Goal: Task Accomplishment & Management: Use online tool/utility

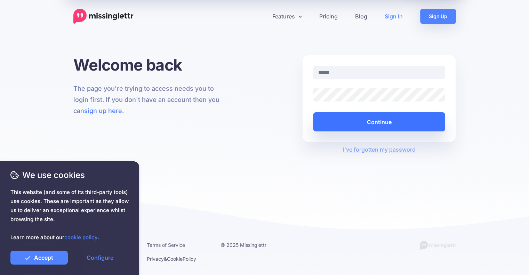
type input "**********"
click at [381, 123] on button "Continue" at bounding box center [379, 121] width 133 height 19
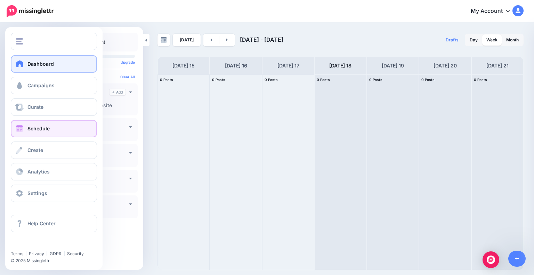
click at [26, 64] on link "Dashboard" at bounding box center [54, 63] width 86 height 17
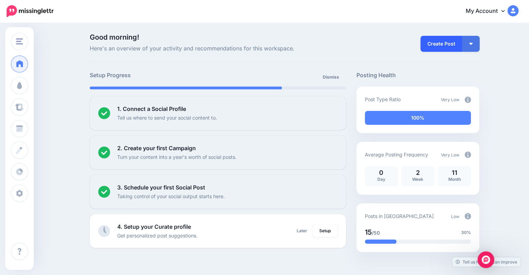
click at [439, 45] on link "Create Post" at bounding box center [442, 44] width 42 height 16
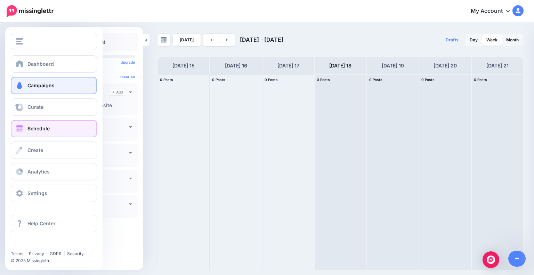
click at [43, 88] on span "Campaigns" at bounding box center [40, 85] width 27 height 6
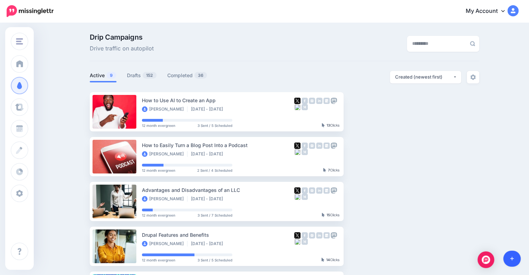
click at [515, 256] on link at bounding box center [512, 259] width 18 height 16
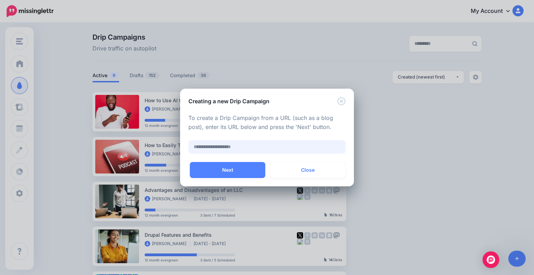
paste input "**********"
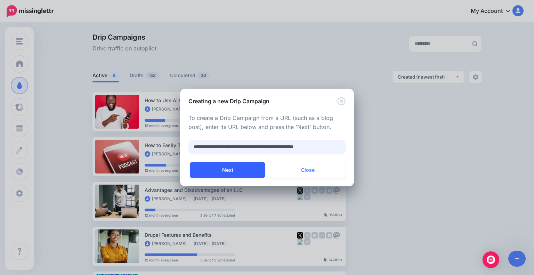
type input "**********"
click at [250, 168] on button "Next" at bounding box center [227, 170] width 75 height 16
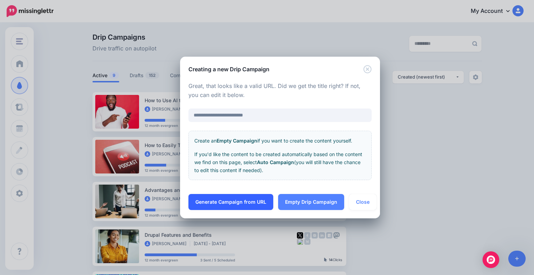
click at [248, 200] on link "Generate Campaign from URL" at bounding box center [231, 202] width 85 height 16
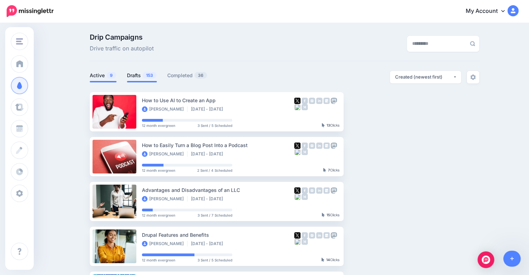
click at [132, 78] on link "Drafts 153" at bounding box center [142, 75] width 30 height 8
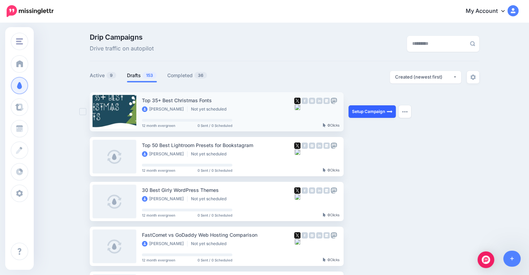
click at [367, 114] on link "Setup Campaign" at bounding box center [372, 111] width 47 height 13
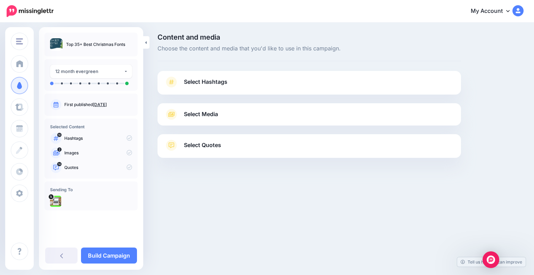
click at [224, 80] on span "Select Hashtags" at bounding box center [205, 81] width 43 height 9
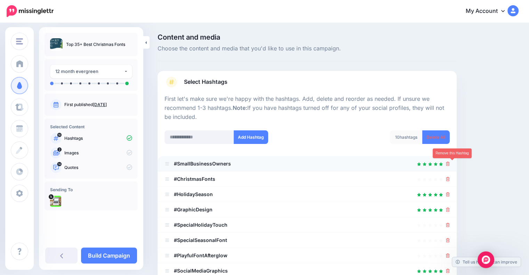
click at [450, 164] on icon at bounding box center [448, 164] width 4 height 4
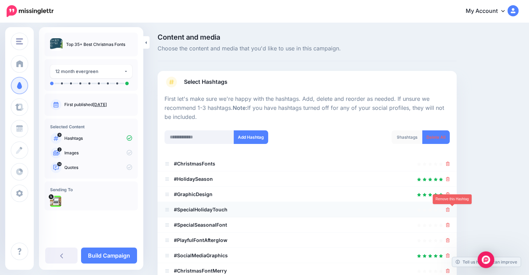
click at [450, 209] on icon at bounding box center [448, 210] width 4 height 4
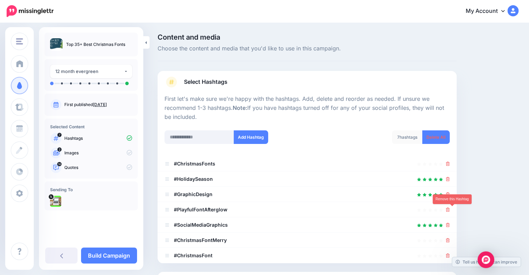
click at [450, 209] on icon at bounding box center [448, 210] width 4 height 4
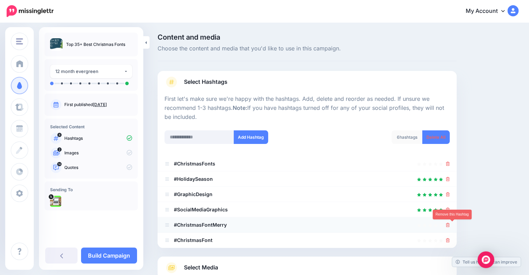
click at [450, 225] on icon at bounding box center [448, 225] width 4 height 4
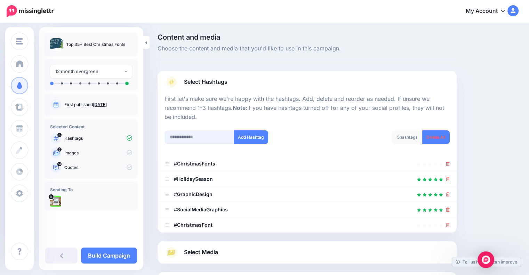
click at [229, 137] on input "text" at bounding box center [200, 137] width 70 height 14
paste input "**********"
type input "**********"
click at [253, 137] on button "Add Hashtag" at bounding box center [251, 137] width 34 height 14
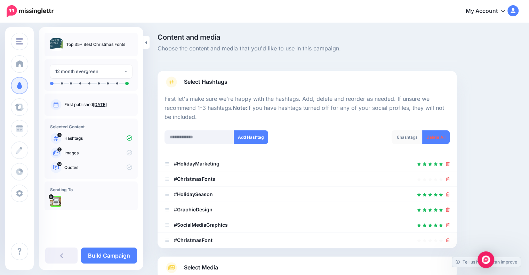
scroll to position [91, 0]
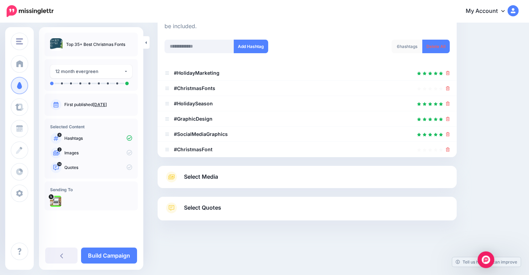
click at [266, 178] on link "Select Media" at bounding box center [307, 176] width 285 height 11
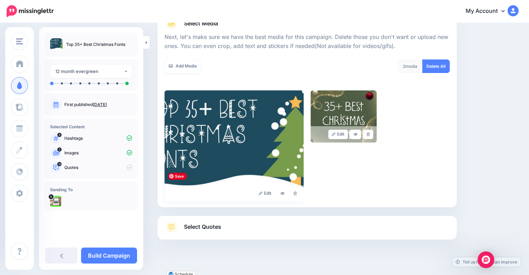
click at [252, 122] on img at bounding box center [234, 145] width 139 height 111
click at [247, 225] on link "Select Quotes" at bounding box center [307, 231] width 285 height 18
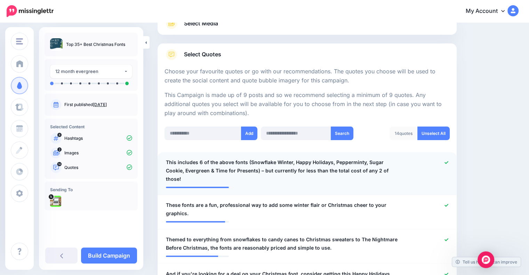
click at [448, 164] on icon at bounding box center [447, 163] width 4 height 4
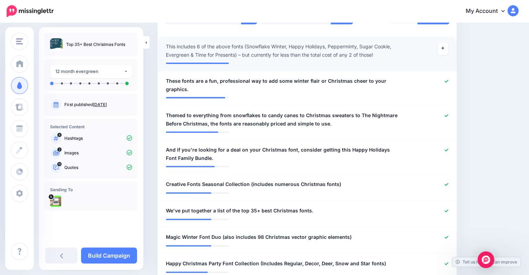
scroll to position [210, 0]
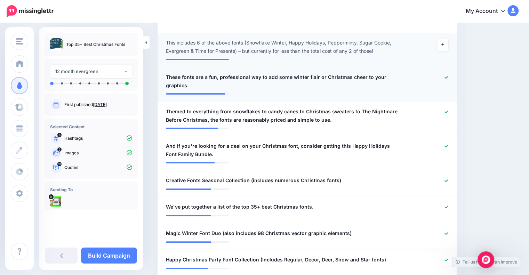
click at [448, 79] on icon at bounding box center [447, 77] width 4 height 4
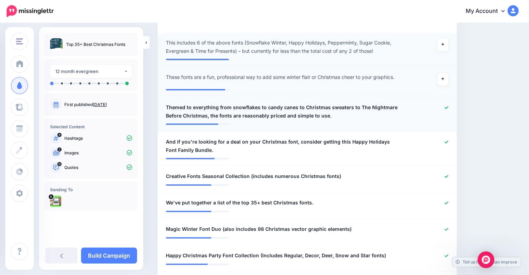
click at [448, 109] on icon at bounding box center [447, 108] width 4 height 4
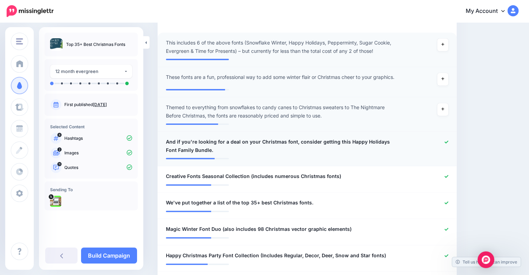
click at [448, 143] on icon at bounding box center [447, 142] width 4 height 3
click at [448, 178] on icon at bounding box center [447, 177] width 4 height 4
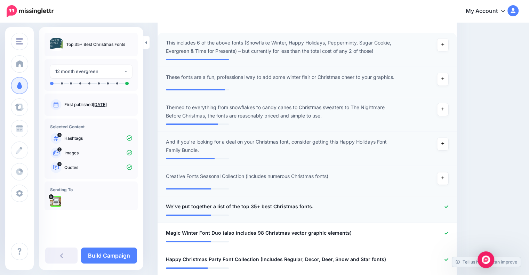
click at [448, 204] on div at bounding box center [429, 206] width 49 height 9
click at [448, 233] on icon at bounding box center [447, 233] width 4 height 3
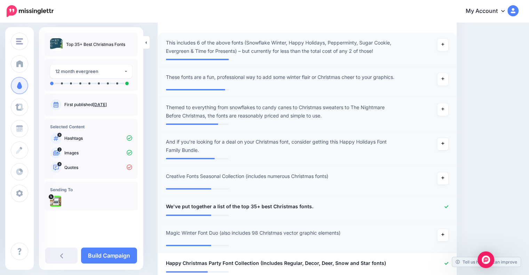
click at [448, 208] on icon at bounding box center [447, 207] width 4 height 4
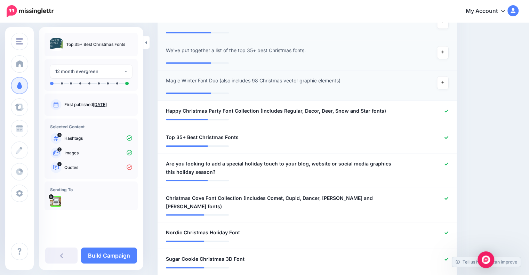
scroll to position [370, 0]
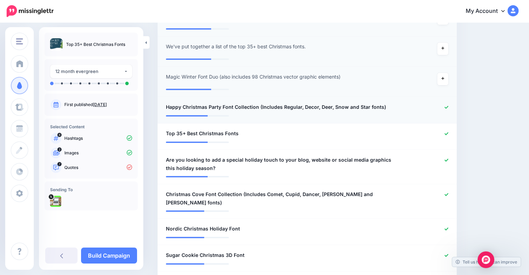
click at [448, 108] on icon at bounding box center [447, 107] width 4 height 3
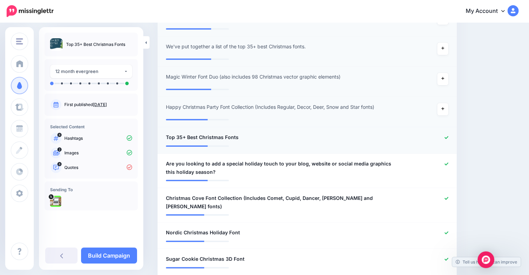
click at [451, 133] on div at bounding box center [429, 137] width 49 height 9
click at [448, 139] on icon at bounding box center [447, 138] width 4 height 4
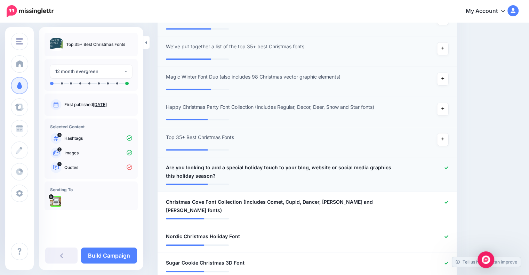
click at [449, 163] on div at bounding box center [429, 171] width 49 height 17
click at [448, 167] on icon at bounding box center [447, 168] width 4 height 4
click at [448, 203] on icon at bounding box center [447, 202] width 4 height 4
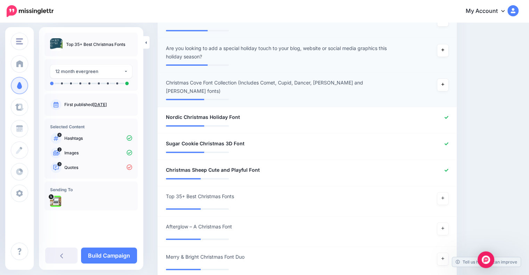
scroll to position [498, 0]
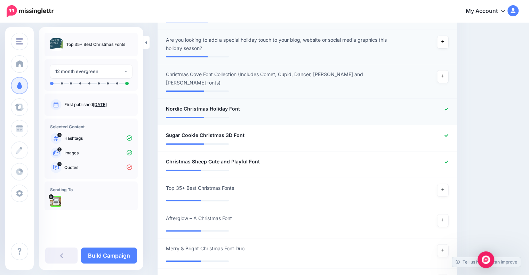
click at [448, 107] on icon at bounding box center [447, 109] width 4 height 4
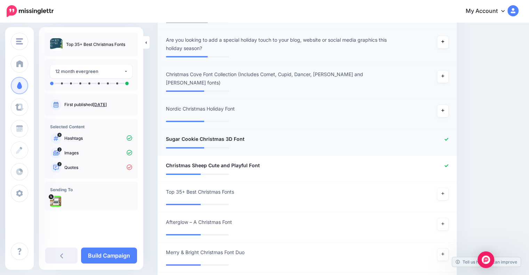
click at [448, 138] on icon at bounding box center [447, 139] width 4 height 3
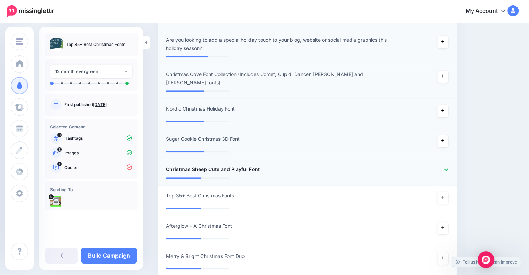
click at [449, 165] on div at bounding box center [429, 169] width 49 height 9
click at [448, 168] on icon at bounding box center [447, 170] width 4 height 4
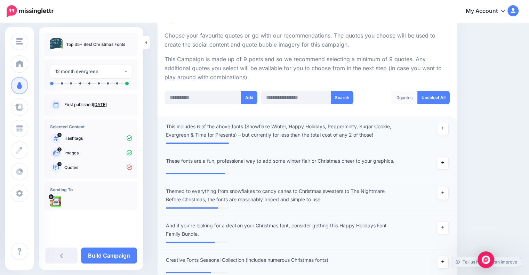
scroll to position [99, 0]
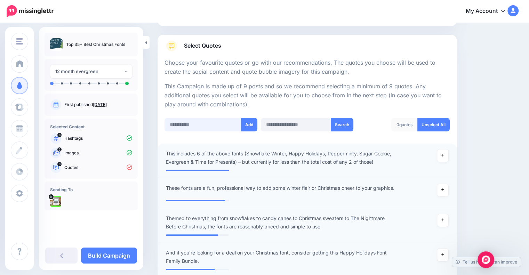
click at [203, 125] on input "text" at bounding box center [203, 125] width 77 height 14
paste input "**********"
type input "**********"
click at [249, 125] on button "Add" at bounding box center [250, 125] width 16 height 14
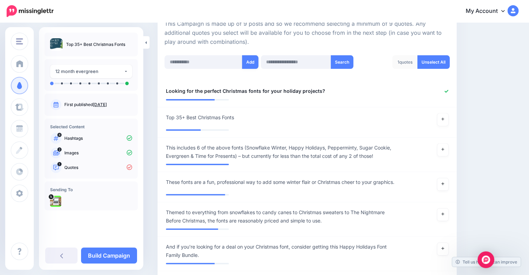
scroll to position [121, 0]
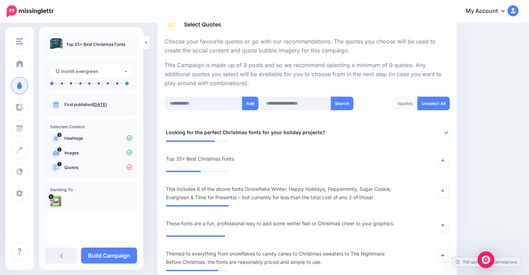
click at [227, 102] on input "text" at bounding box center [204, 104] width 78 height 14
paste input "**********"
type input "**********"
click at [250, 100] on button "Add" at bounding box center [250, 104] width 16 height 14
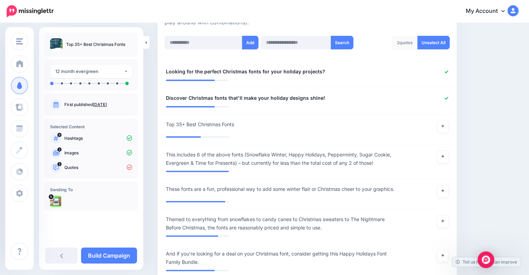
scroll to position [101, 0]
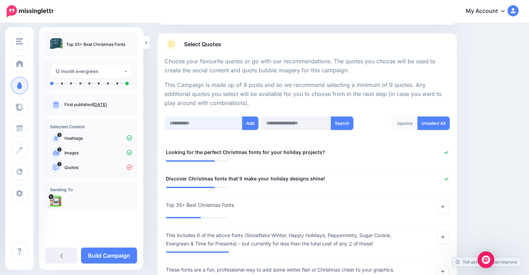
click at [223, 122] on input "text" at bounding box center [204, 124] width 78 height 14
paste input "**********"
type input "**********"
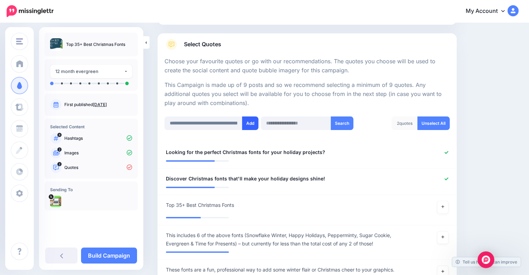
click at [255, 122] on button "Add" at bounding box center [250, 124] width 16 height 14
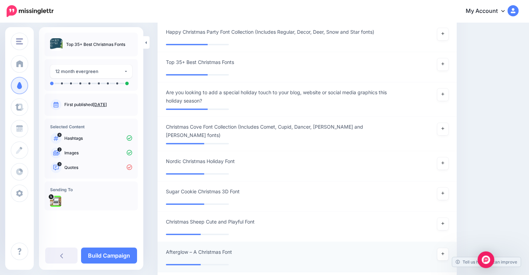
scroll to position [564, 0]
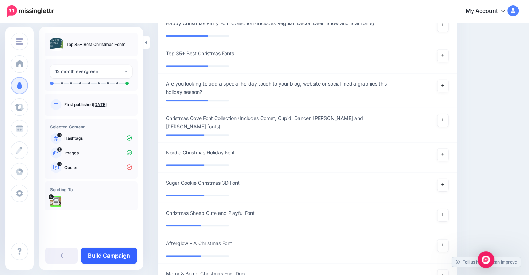
click at [124, 256] on link "Build Campaign" at bounding box center [109, 256] width 56 height 16
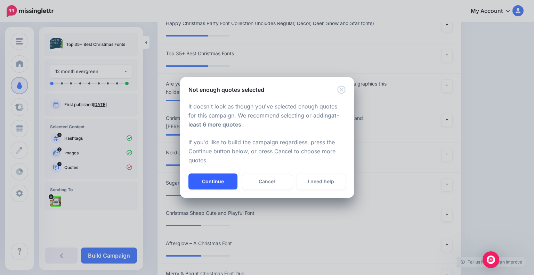
click at [222, 180] on button "Continue" at bounding box center [213, 182] width 49 height 16
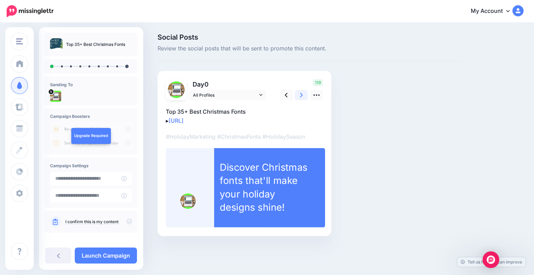
click at [304, 95] on link at bounding box center [301, 95] width 13 height 10
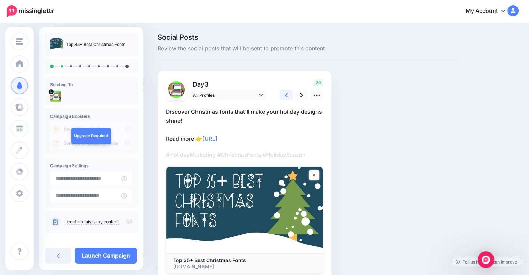
click at [285, 96] on icon at bounding box center [286, 95] width 3 height 5
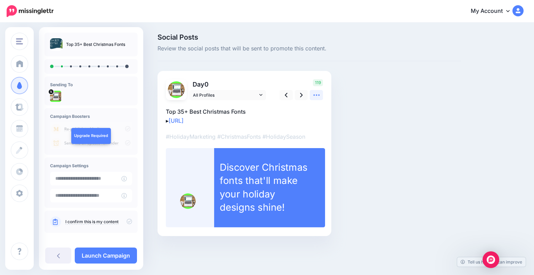
click at [312, 95] on link at bounding box center [316, 95] width 13 height 10
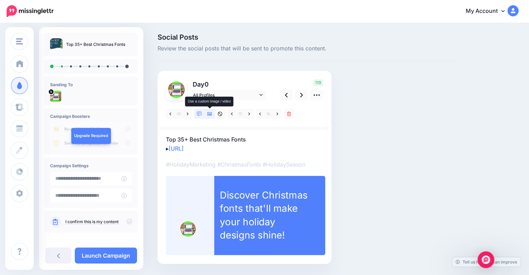
click at [209, 113] on icon at bounding box center [209, 114] width 5 height 5
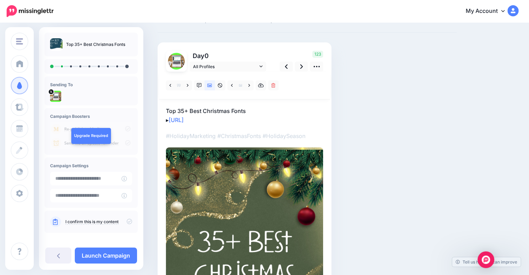
scroll to position [24, 0]
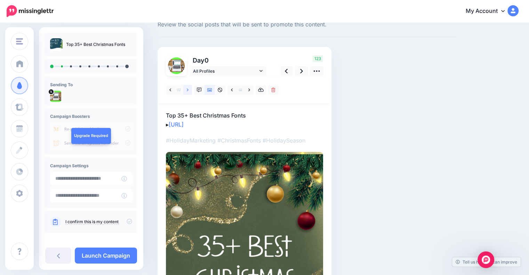
click at [187, 89] on icon at bounding box center [188, 90] width 2 height 5
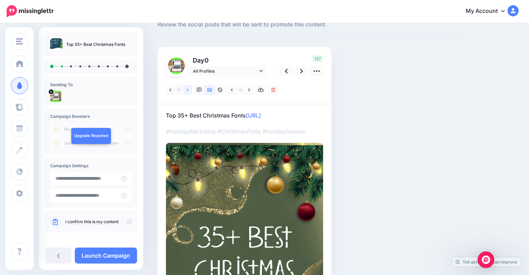
click at [187, 89] on icon at bounding box center [188, 90] width 2 height 5
click at [171, 91] on link at bounding box center [170, 90] width 9 height 10
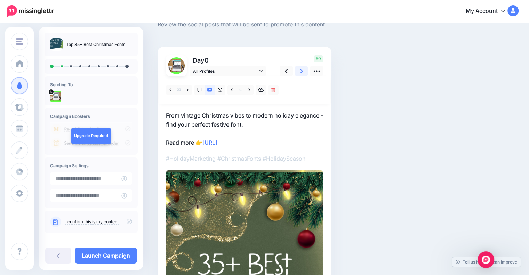
click at [300, 71] on icon at bounding box center [301, 70] width 3 height 7
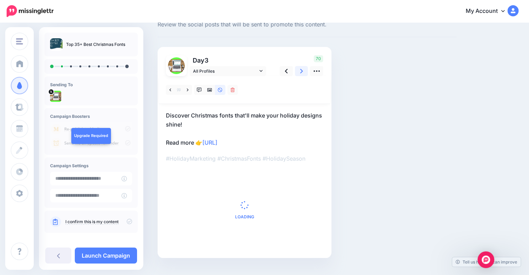
click at [300, 71] on icon at bounding box center [301, 70] width 3 height 7
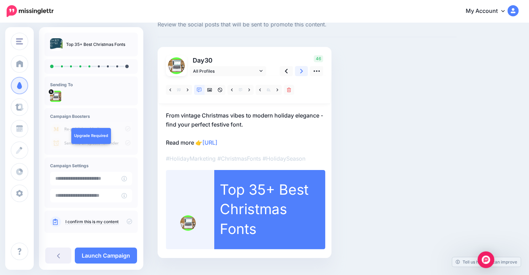
click at [300, 71] on icon at bounding box center [301, 70] width 3 height 7
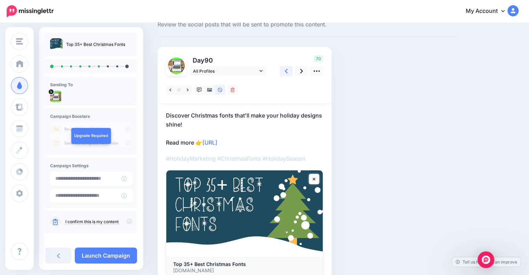
click at [285, 72] on icon at bounding box center [286, 70] width 3 height 7
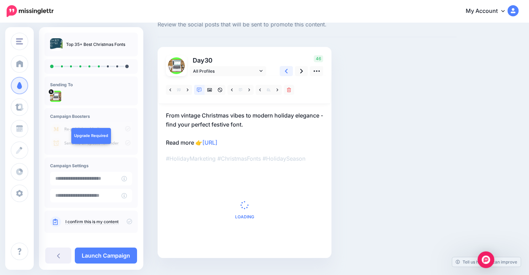
click at [285, 72] on icon at bounding box center [286, 70] width 3 height 7
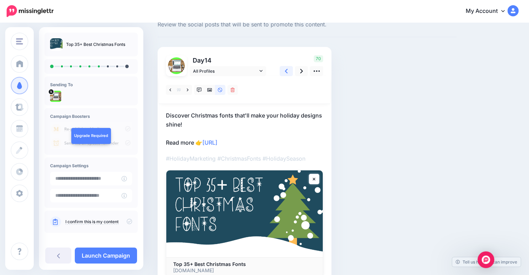
click at [285, 72] on icon at bounding box center [286, 70] width 3 height 7
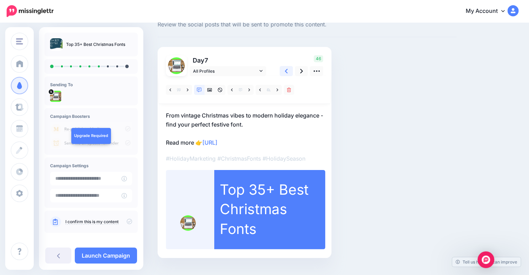
click at [287, 72] on icon at bounding box center [286, 70] width 3 height 7
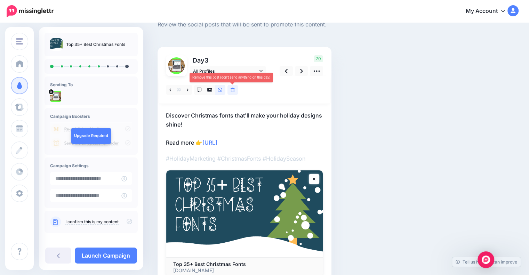
click at [232, 89] on icon at bounding box center [233, 90] width 4 height 5
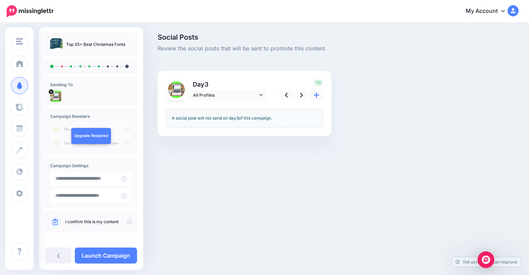
scroll to position [0, 0]
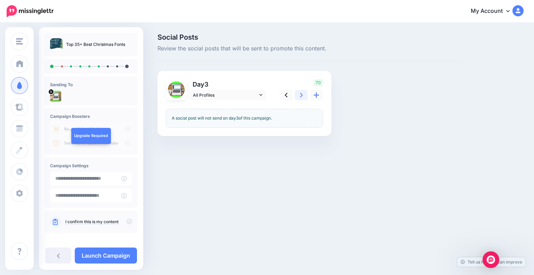
click at [301, 95] on icon at bounding box center [301, 94] width 3 height 7
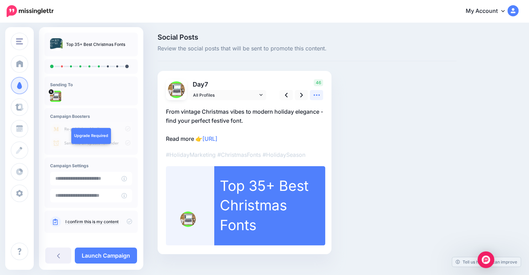
click at [318, 97] on icon at bounding box center [316, 94] width 7 height 7
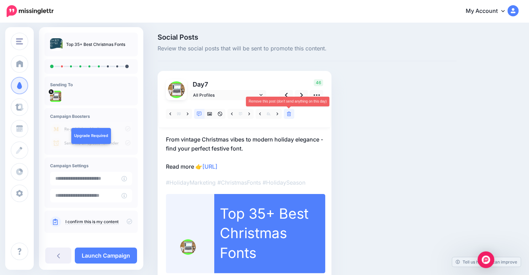
click at [290, 113] on icon at bounding box center [289, 114] width 4 height 5
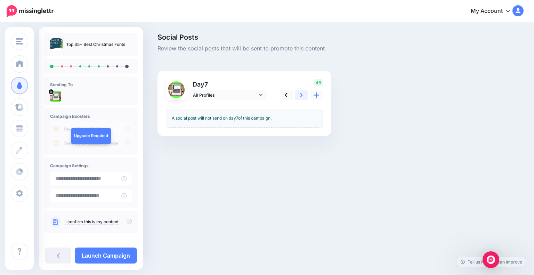
click at [300, 98] on link at bounding box center [301, 95] width 13 height 10
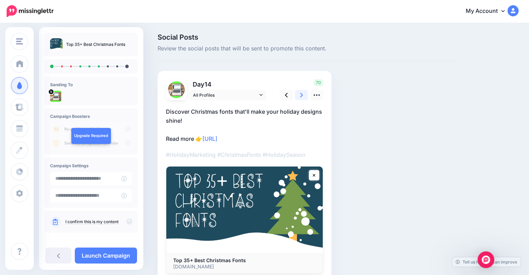
click at [301, 95] on icon at bounding box center [301, 94] width 3 height 7
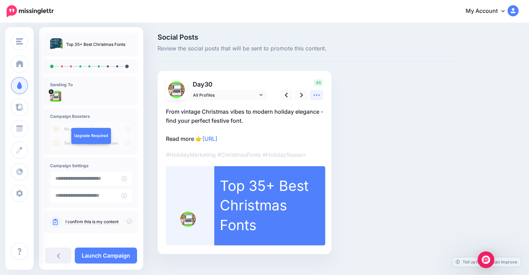
click at [314, 95] on icon at bounding box center [316, 95] width 6 height 1
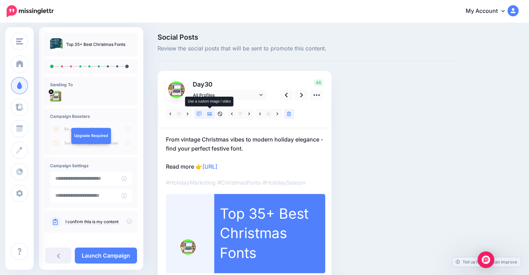
click at [207, 113] on icon at bounding box center [209, 113] width 5 height 3
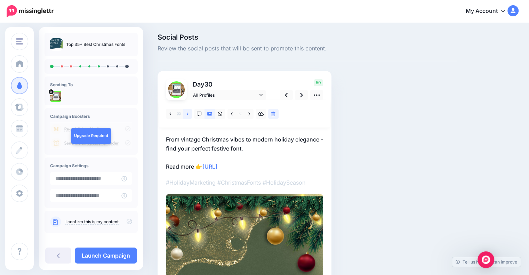
click at [187, 114] on icon at bounding box center [188, 114] width 2 height 5
click at [206, 114] on link at bounding box center [210, 114] width 10 height 10
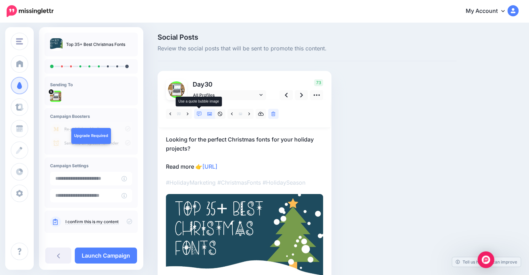
click at [202, 113] on link at bounding box center [199, 114] width 10 height 10
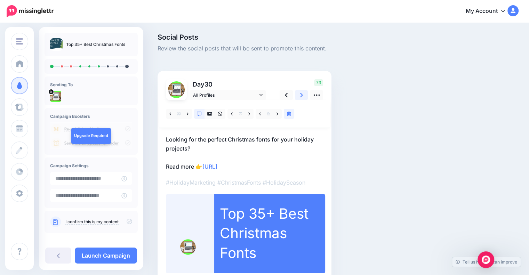
click at [303, 98] on link at bounding box center [301, 95] width 13 height 10
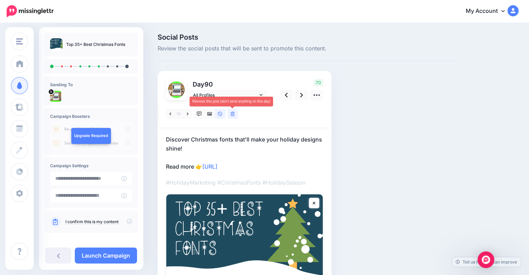
click at [235, 115] on link at bounding box center [232, 114] width 10 height 10
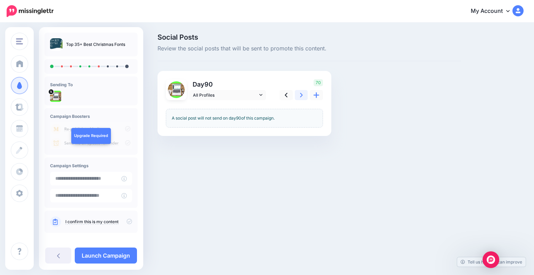
click at [300, 97] on icon at bounding box center [301, 94] width 3 height 7
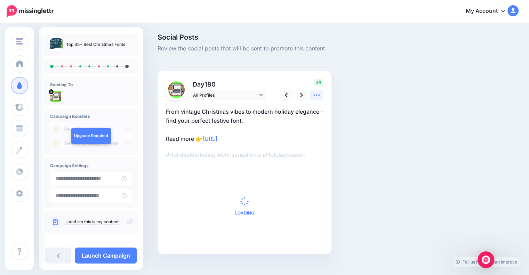
click at [319, 96] on icon at bounding box center [316, 94] width 7 height 7
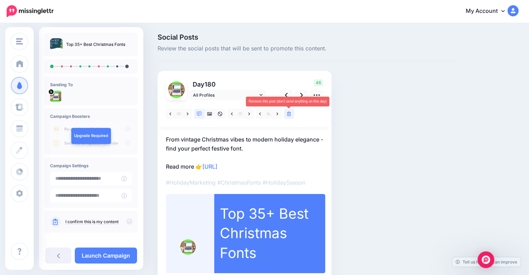
click at [288, 112] on icon at bounding box center [289, 114] width 4 height 5
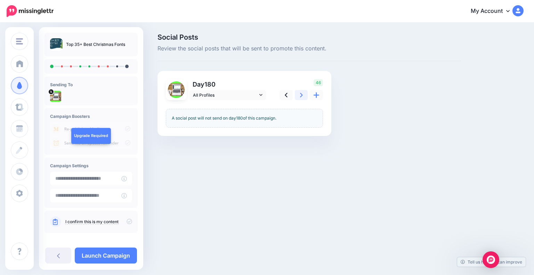
click at [299, 96] on link at bounding box center [301, 95] width 13 height 10
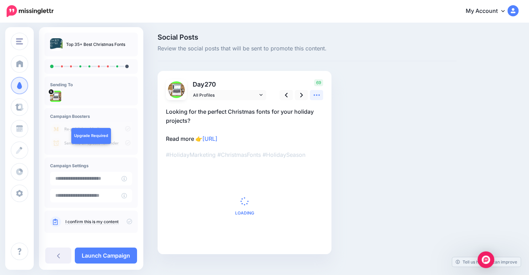
click at [315, 97] on icon at bounding box center [316, 94] width 7 height 7
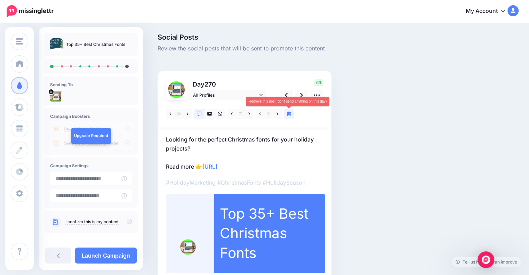
click at [289, 113] on icon at bounding box center [289, 114] width 4 height 5
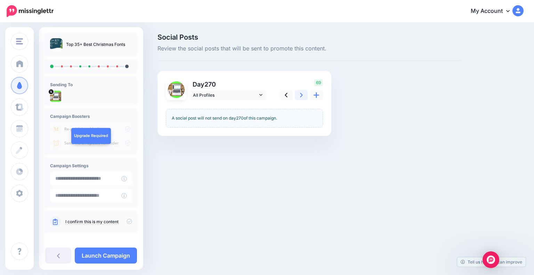
click at [302, 95] on icon at bounding box center [301, 95] width 3 height 5
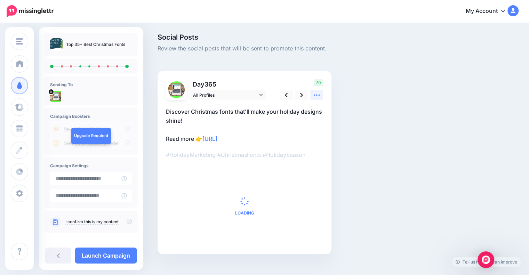
drag, startPoint x: 314, startPoint y: 97, endPoint x: 298, endPoint y: 105, distance: 18.5
click at [314, 97] on icon at bounding box center [316, 94] width 7 height 7
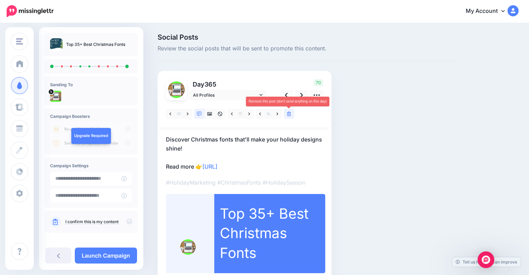
click at [286, 113] on link at bounding box center [289, 114] width 10 height 10
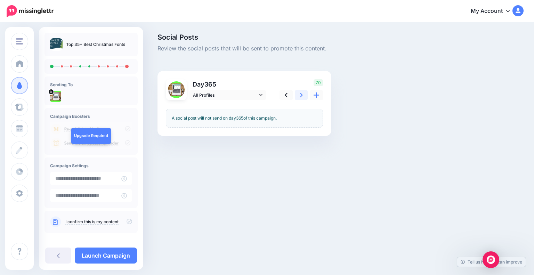
click at [303, 96] on link at bounding box center [301, 95] width 13 height 10
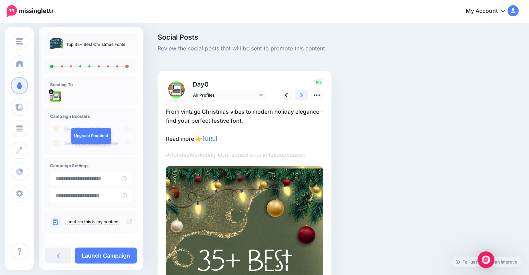
click at [303, 96] on link at bounding box center [301, 95] width 13 height 10
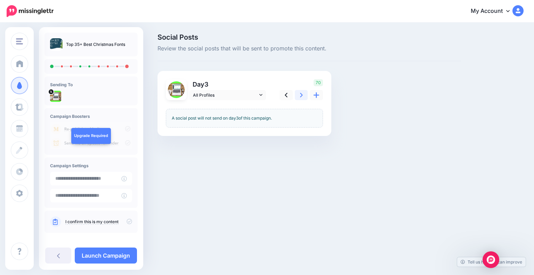
click at [303, 96] on link at bounding box center [301, 95] width 13 height 10
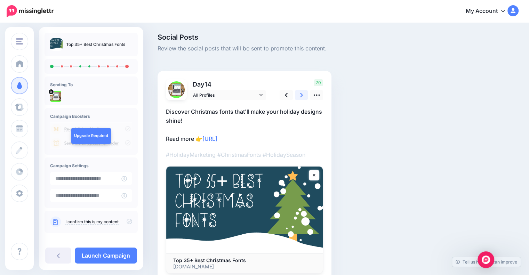
click at [303, 96] on link at bounding box center [301, 95] width 13 height 10
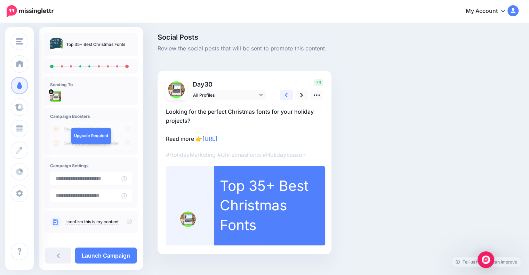
click at [288, 96] on link at bounding box center [286, 95] width 13 height 10
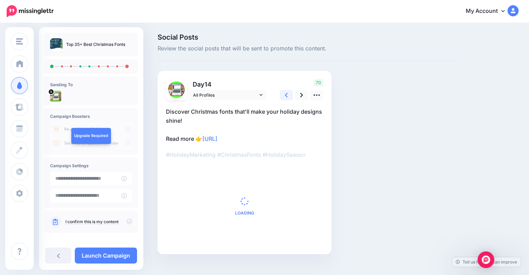
click at [288, 96] on link at bounding box center [286, 95] width 13 height 10
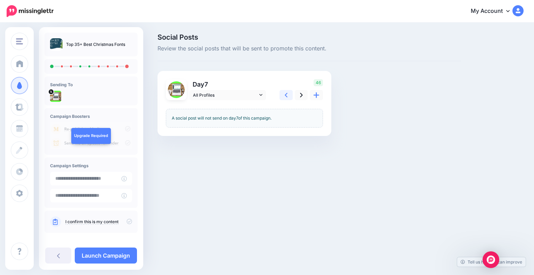
click at [288, 96] on link at bounding box center [286, 95] width 13 height 10
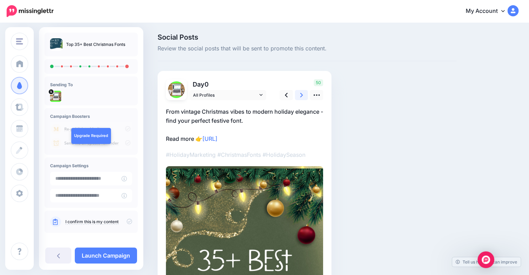
click at [299, 96] on link at bounding box center [301, 95] width 13 height 10
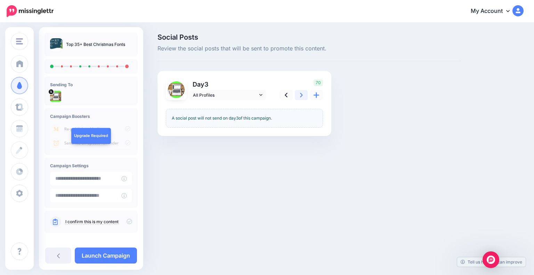
click at [299, 96] on link at bounding box center [301, 95] width 13 height 10
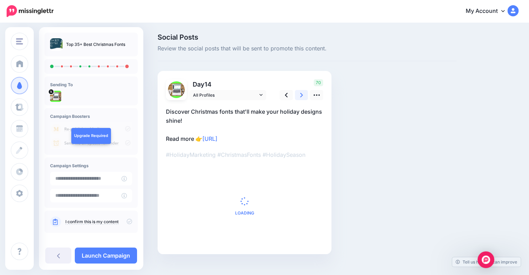
click at [299, 96] on link at bounding box center [301, 95] width 13 height 10
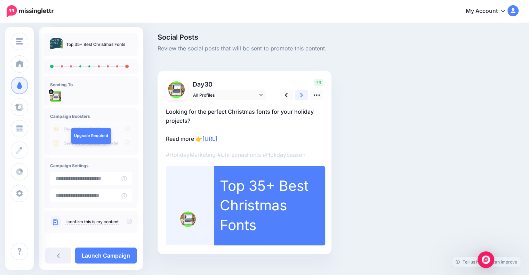
click at [299, 96] on link at bounding box center [301, 95] width 13 height 10
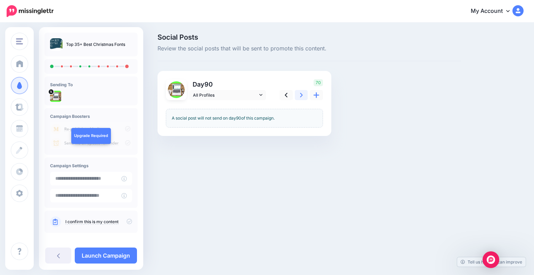
click at [299, 96] on link at bounding box center [301, 95] width 13 height 10
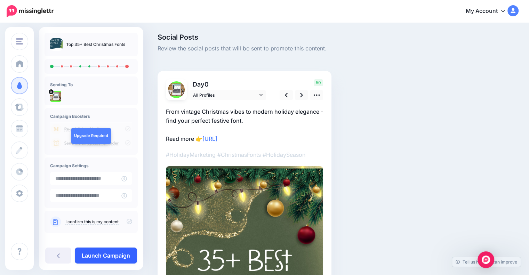
click at [108, 254] on link "Launch Campaign" at bounding box center [106, 256] width 62 height 16
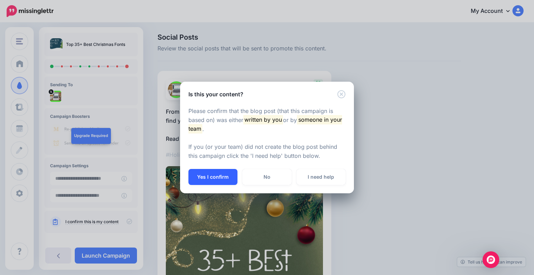
click at [223, 176] on button "Yes I confirm" at bounding box center [213, 177] width 49 height 16
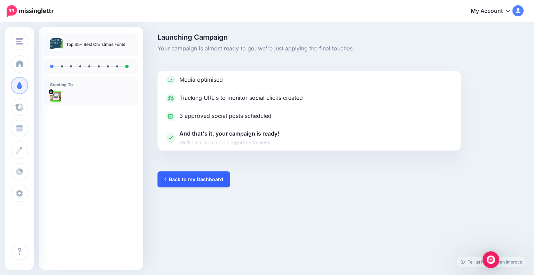
click at [206, 178] on link "Back to my Dashboard" at bounding box center [194, 179] width 73 height 16
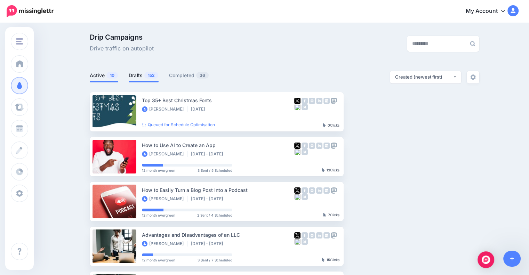
click at [147, 75] on span "152" at bounding box center [151, 75] width 14 height 7
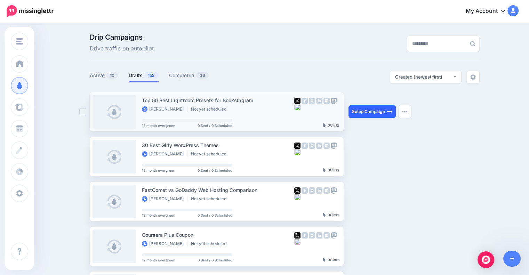
click at [390, 113] on link "Setup Campaign" at bounding box center [372, 111] width 47 height 13
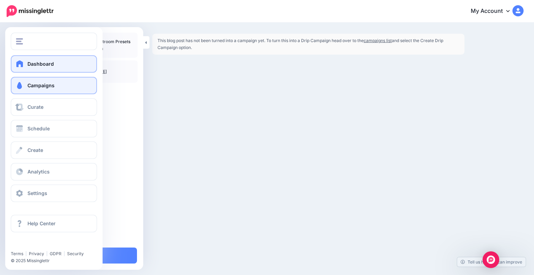
click at [27, 64] on link "Dashboard" at bounding box center [54, 63] width 86 height 17
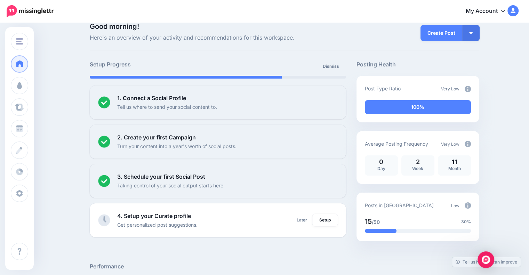
scroll to position [27, 0]
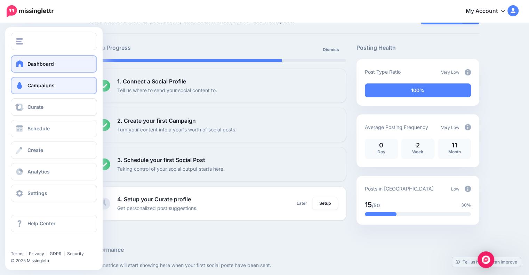
click at [36, 86] on span "Campaigns" at bounding box center [40, 85] width 27 height 6
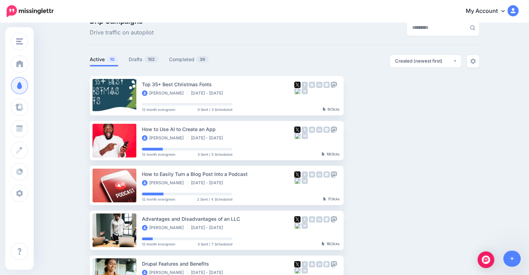
scroll to position [5, 0]
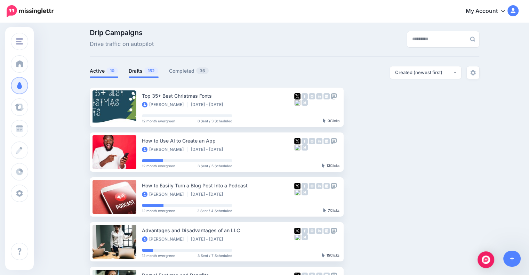
click at [154, 71] on span "152" at bounding box center [151, 70] width 14 height 7
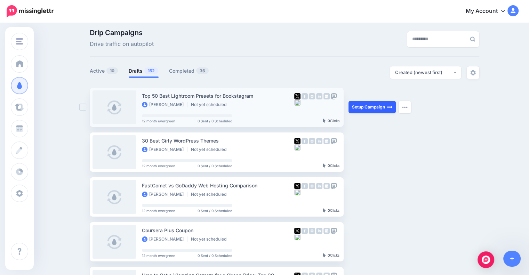
click at [383, 110] on link "Setup Campaign" at bounding box center [372, 107] width 47 height 13
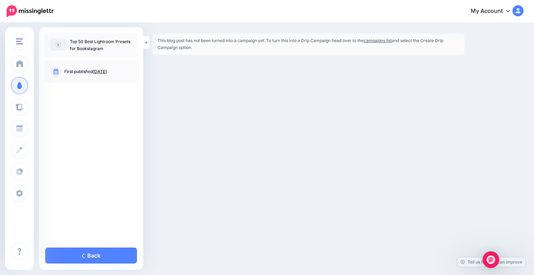
click at [377, 39] on link "campaigns list" at bounding box center [378, 40] width 28 height 5
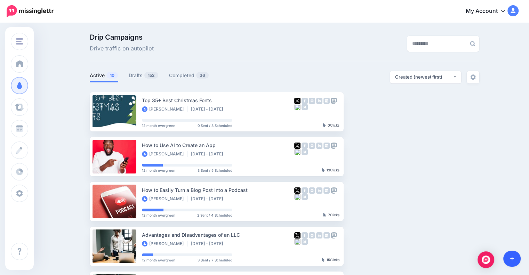
click at [512, 260] on icon at bounding box center [512, 258] width 4 height 5
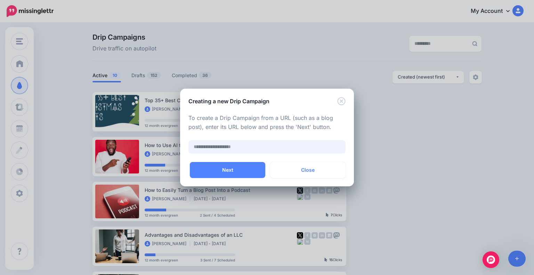
paste input "**********"
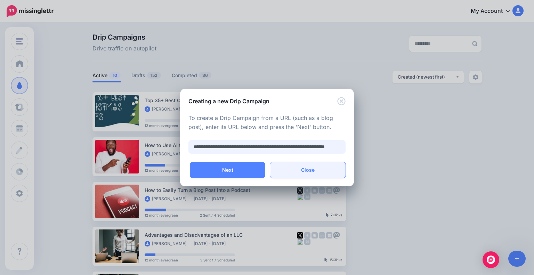
scroll to position [0, 35]
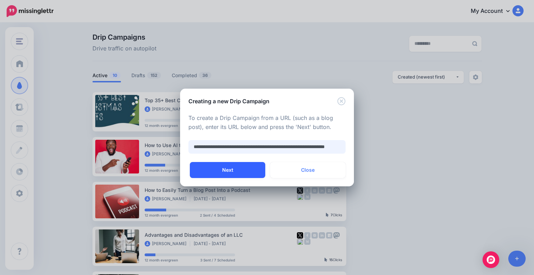
type input "**********"
click at [255, 171] on button "Next" at bounding box center [227, 170] width 75 height 16
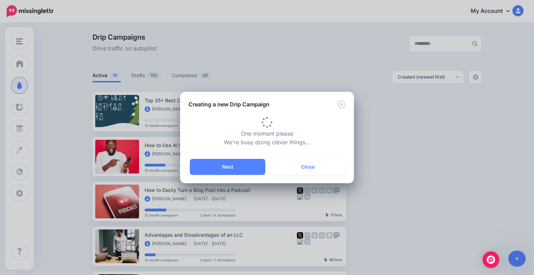
type input "**********"
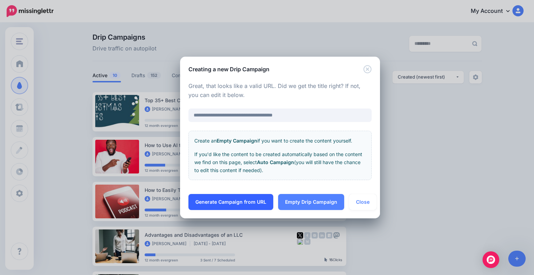
click at [254, 199] on link "Generate Campaign from URL" at bounding box center [231, 202] width 85 height 16
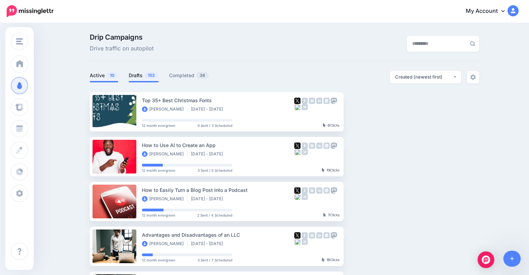
click at [154, 74] on span "153" at bounding box center [151, 75] width 14 height 7
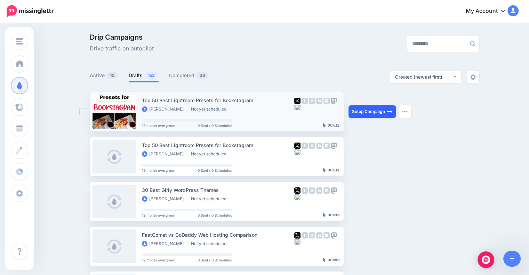
click at [364, 114] on link "Setup Campaign" at bounding box center [372, 111] width 47 height 13
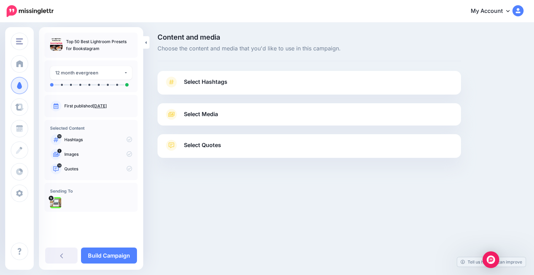
click at [184, 80] on span "Select Hashtags" at bounding box center [205, 81] width 43 height 9
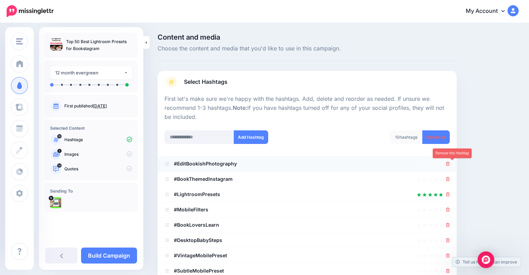
click at [450, 163] on icon at bounding box center [448, 164] width 4 height 4
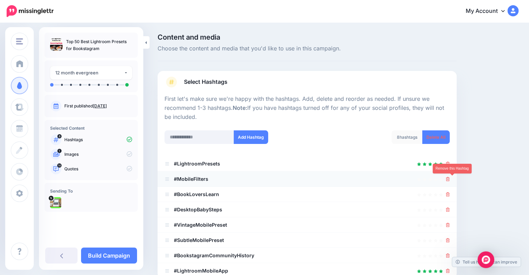
click at [450, 178] on icon at bounding box center [448, 179] width 4 height 4
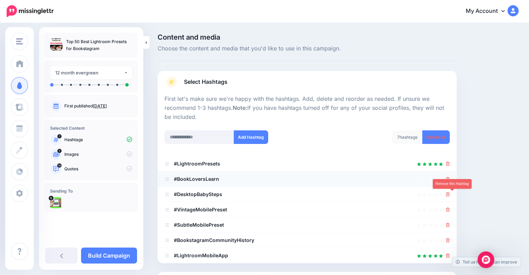
click at [450, 193] on icon at bounding box center [448, 194] width 4 height 4
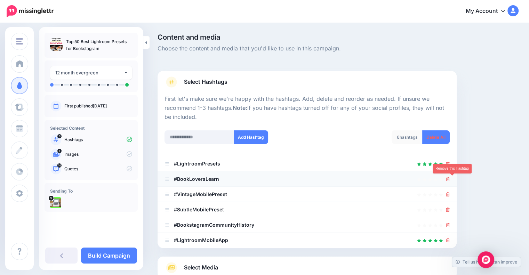
click at [450, 179] on icon at bounding box center [448, 179] width 4 height 4
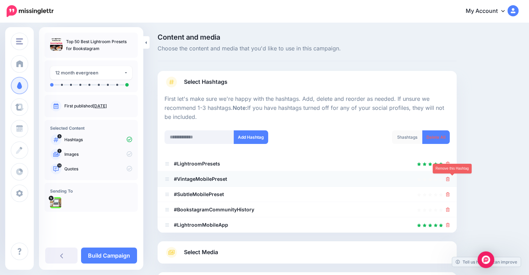
click at [450, 178] on icon at bounding box center [448, 179] width 4 height 4
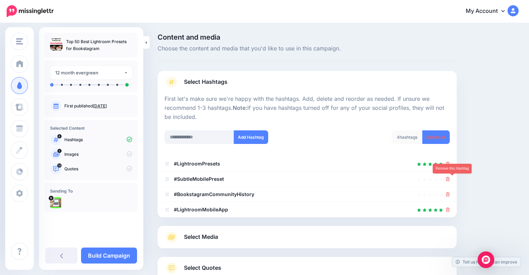
click at [450, 178] on icon at bounding box center [448, 179] width 4 height 4
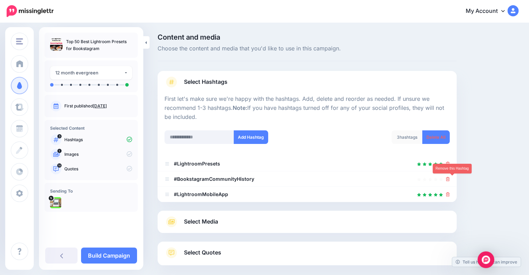
click at [450, 178] on icon at bounding box center [448, 179] width 4 height 4
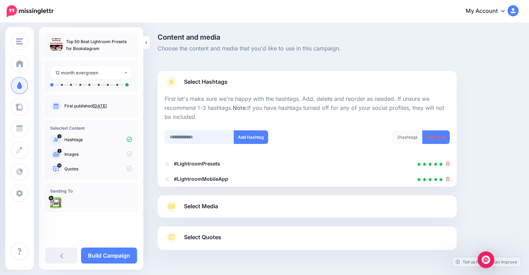
click at [225, 135] on input "text" at bounding box center [200, 137] width 70 height 14
paste input "**********"
type input "**********"
click at [245, 135] on button "Add Hashtag" at bounding box center [251, 137] width 34 height 14
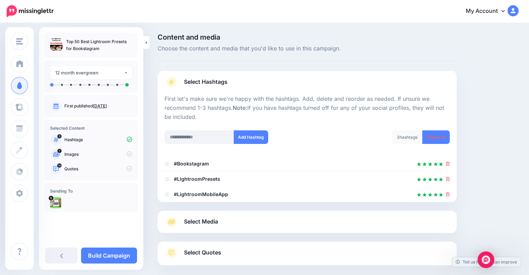
scroll to position [45, 0]
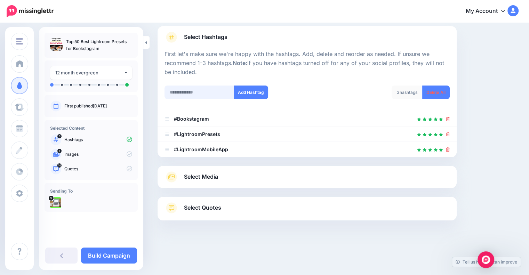
click at [220, 93] on input "text" at bounding box center [200, 93] width 70 height 14
paste input "**********"
type input "**********"
click at [251, 91] on button "Add Hashtag" at bounding box center [251, 93] width 34 height 14
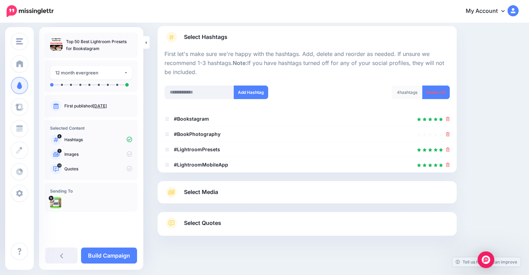
scroll to position [60, 0]
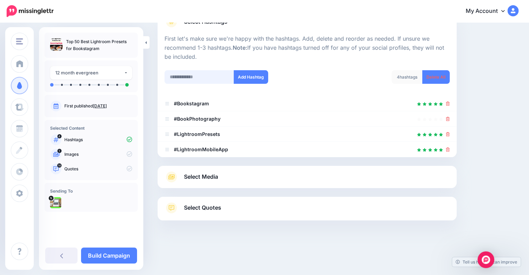
click at [220, 78] on input "text" at bounding box center [200, 77] width 70 height 14
paste input "**********"
type input "**********"
click at [261, 77] on button "Add Hashtag" at bounding box center [251, 77] width 34 height 14
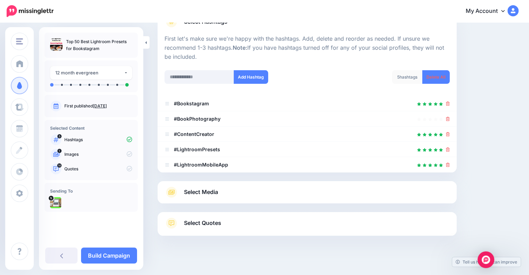
scroll to position [75, 0]
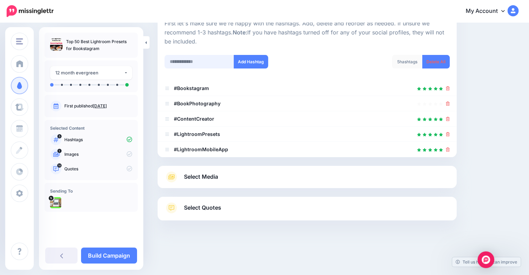
click at [217, 63] on input "text" at bounding box center [200, 62] width 70 height 14
paste input "**********"
type input "**********"
click at [253, 62] on button "Add Hashtag" at bounding box center [251, 62] width 34 height 14
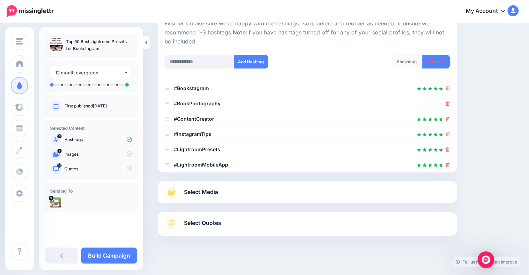
scroll to position [91, 0]
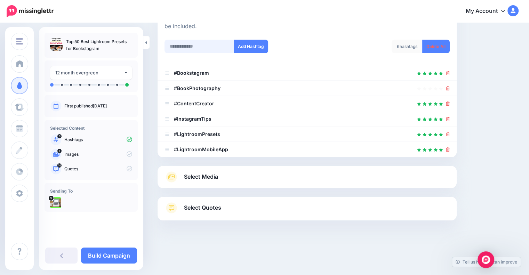
click at [224, 44] on input "text" at bounding box center [200, 47] width 70 height 14
paste input "**********"
type input "**********"
click at [253, 44] on button "Add Hashtag" at bounding box center [251, 47] width 34 height 14
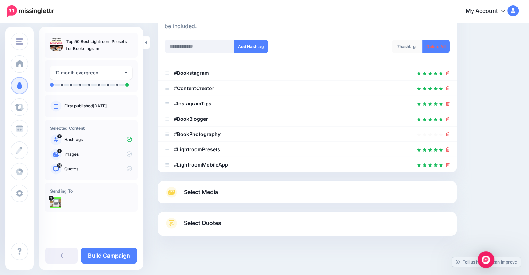
scroll to position [106, 0]
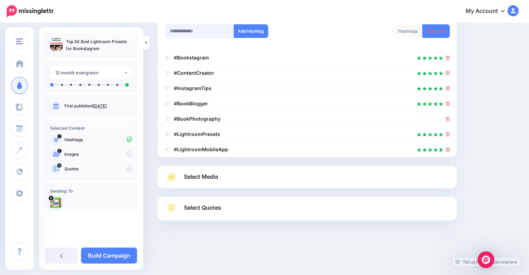
click at [202, 31] on input "text" at bounding box center [200, 31] width 70 height 14
paste input "**********"
type input "**********"
click at [253, 30] on button "Add Hashtag" at bounding box center [251, 31] width 34 height 14
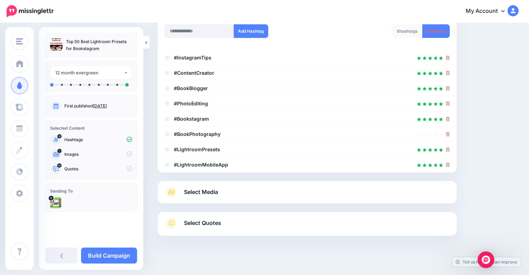
scroll to position [121, 0]
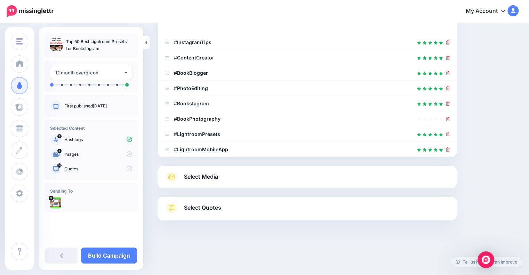
click at [306, 177] on link "Select Media" at bounding box center [307, 176] width 285 height 11
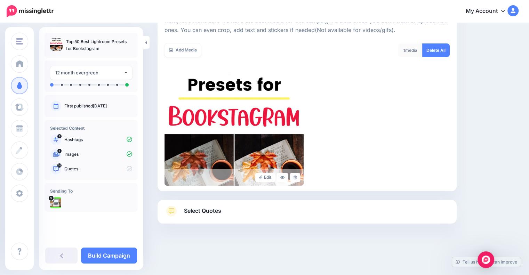
scroll to position [97, 0]
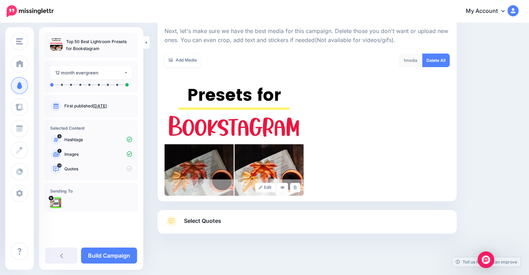
click at [206, 223] on span "Select Quotes" at bounding box center [202, 220] width 37 height 9
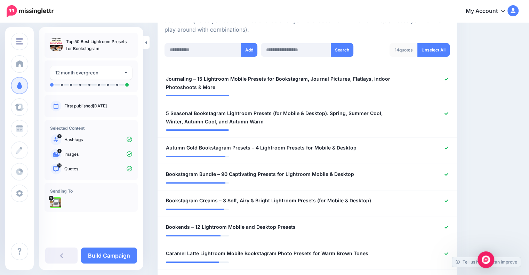
scroll to position [151, 0]
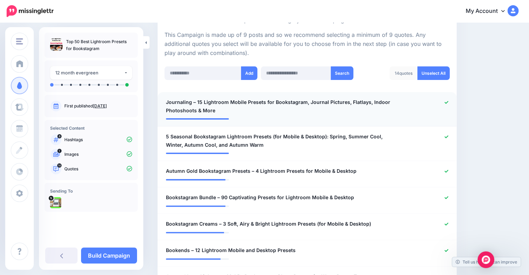
click at [448, 103] on icon at bounding box center [447, 103] width 4 height 4
click at [448, 135] on icon at bounding box center [447, 137] width 4 height 4
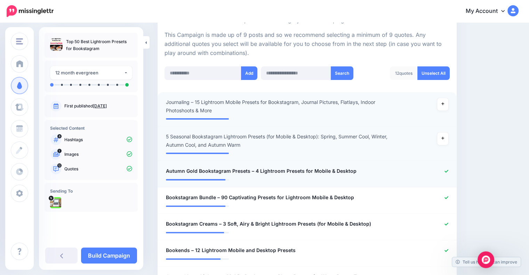
click at [448, 171] on icon at bounding box center [447, 171] width 4 height 4
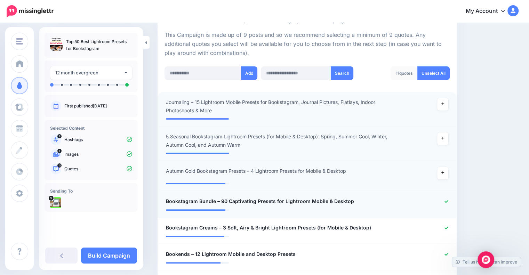
click at [448, 200] on icon at bounding box center [447, 202] width 4 height 4
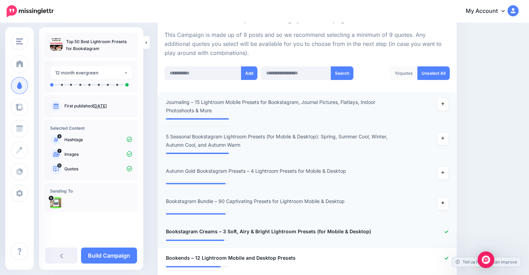
click at [452, 229] on div at bounding box center [429, 231] width 49 height 9
click at [448, 233] on icon at bounding box center [447, 232] width 4 height 4
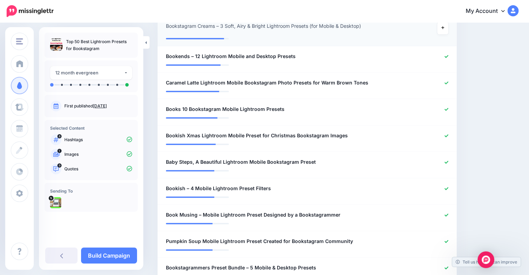
scroll to position [362, 0]
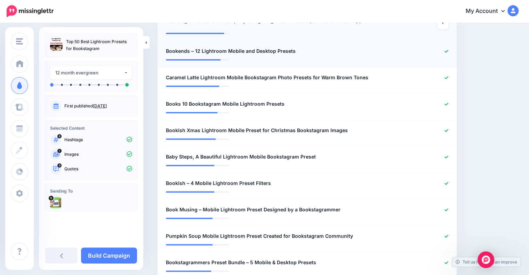
click at [448, 52] on icon at bounding box center [447, 51] width 4 height 4
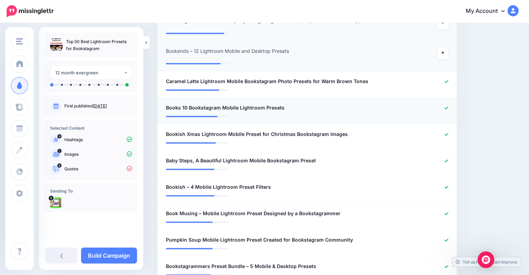
click at [453, 104] on div at bounding box center [429, 108] width 49 height 9
click at [453, 107] on div at bounding box center [429, 108] width 49 height 9
click at [448, 109] on icon at bounding box center [447, 107] width 4 height 3
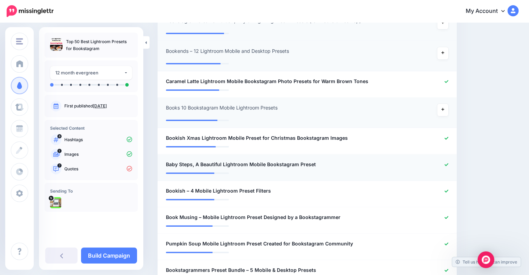
click at [448, 166] on icon at bounding box center [447, 165] width 4 height 4
click at [452, 217] on div at bounding box center [429, 217] width 49 height 9
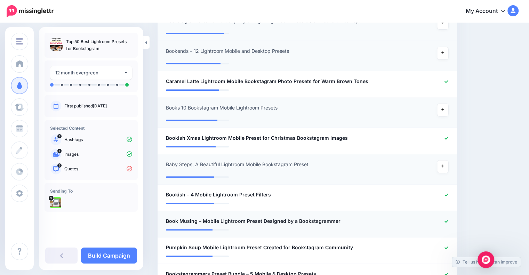
click at [448, 222] on icon at bounding box center [447, 221] width 4 height 4
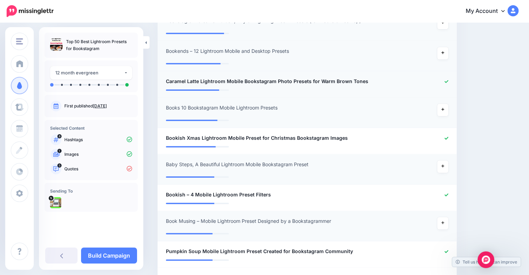
click at [448, 82] on icon at bounding box center [447, 81] width 4 height 3
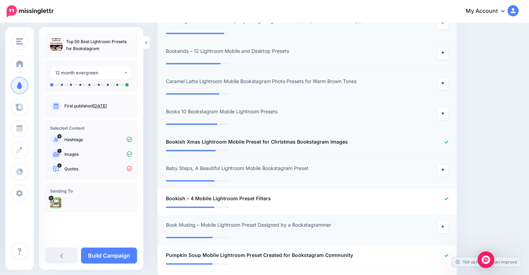
click at [448, 142] on icon at bounding box center [447, 142] width 4 height 3
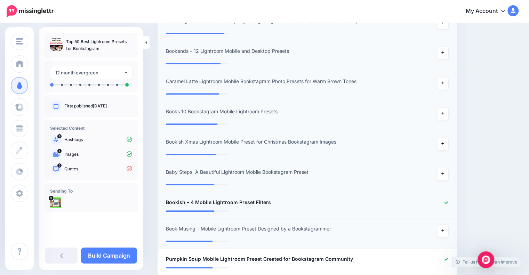
click at [448, 203] on icon at bounding box center [447, 202] width 4 height 3
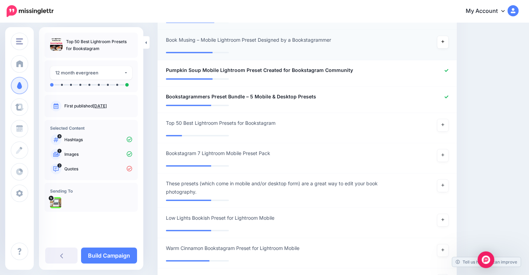
scroll to position [563, 0]
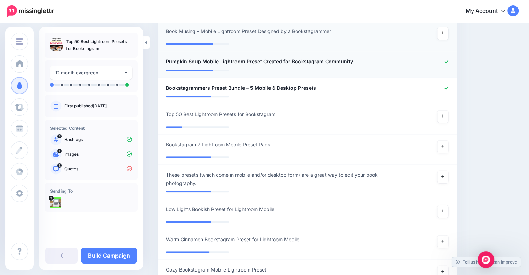
click at [448, 62] on icon at bounding box center [447, 62] width 4 height 4
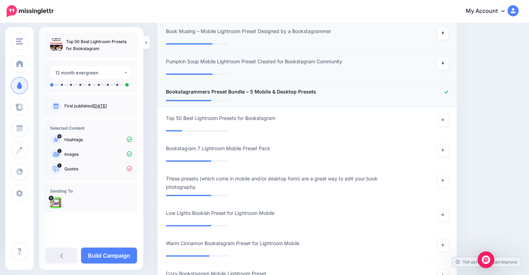
click at [448, 91] on icon at bounding box center [447, 92] width 4 height 4
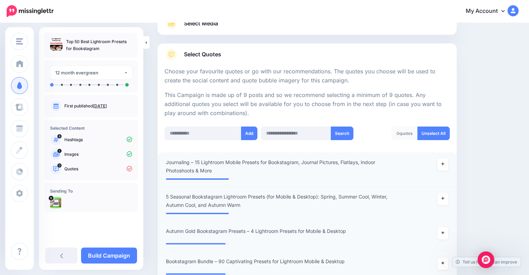
scroll to position [71, 0]
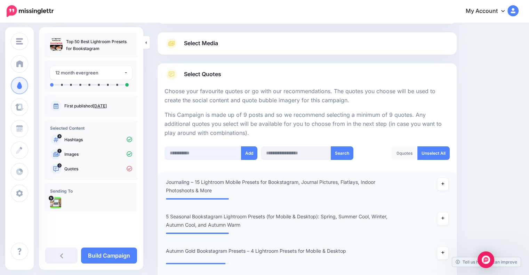
click at [219, 149] on input "text" at bounding box center [203, 153] width 77 height 14
paste input "**********"
type input "**********"
click at [251, 149] on button "Add" at bounding box center [250, 153] width 16 height 14
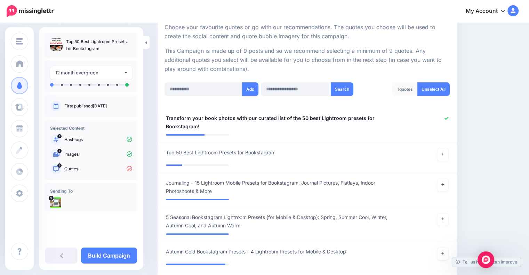
scroll to position [133, 0]
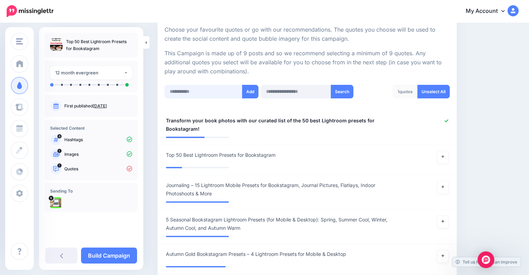
click at [218, 92] on input "text" at bounding box center [204, 92] width 78 height 14
paste input "**********"
type input "**********"
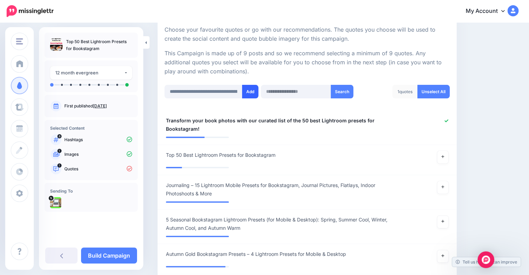
click at [247, 90] on button "Add" at bounding box center [250, 92] width 16 height 14
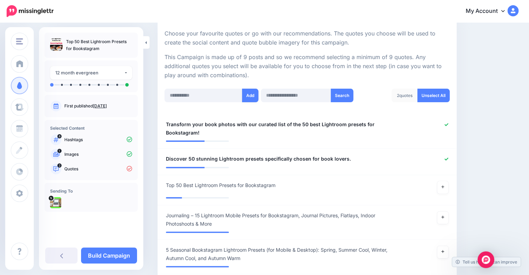
scroll to position [74, 0]
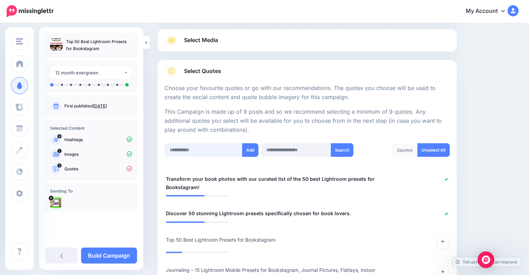
click at [230, 147] on input "text" at bounding box center [204, 150] width 78 height 14
paste input "**********"
type input "**********"
click at [254, 150] on button "Add" at bounding box center [250, 150] width 16 height 14
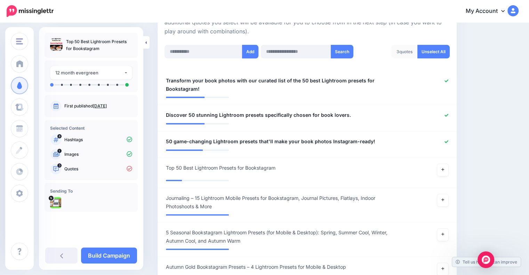
scroll to position [138, 0]
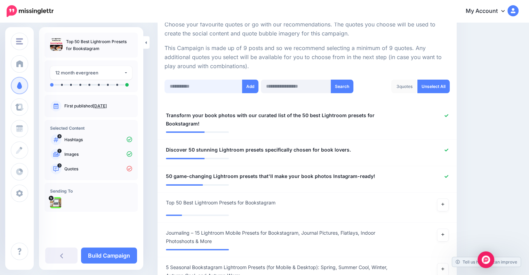
click at [222, 83] on input "text" at bounding box center [204, 87] width 78 height 14
paste input "**********"
type input "**********"
click at [251, 83] on button "Add" at bounding box center [250, 87] width 16 height 14
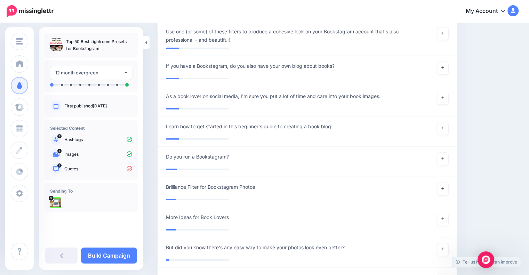
scroll to position [2189, 0]
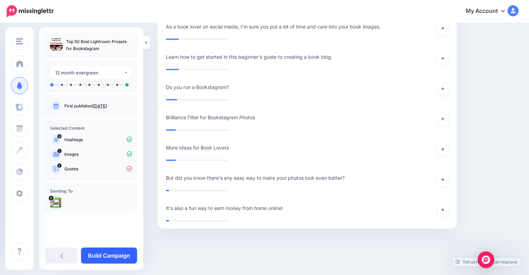
click at [116, 257] on link "Build Campaign" at bounding box center [109, 256] width 56 height 16
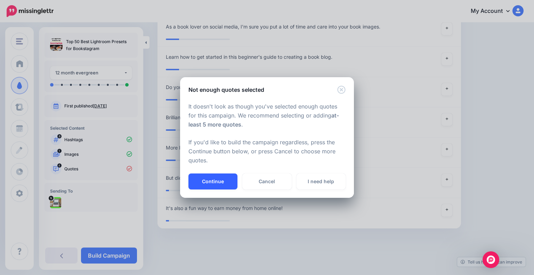
click at [216, 180] on button "Continue" at bounding box center [213, 182] width 49 height 16
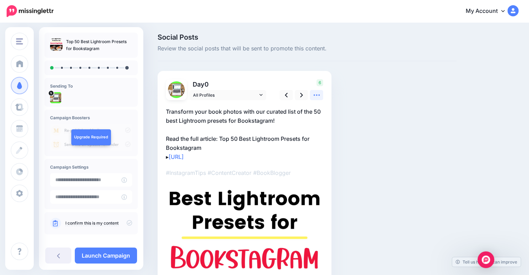
click at [318, 95] on icon at bounding box center [316, 94] width 7 height 7
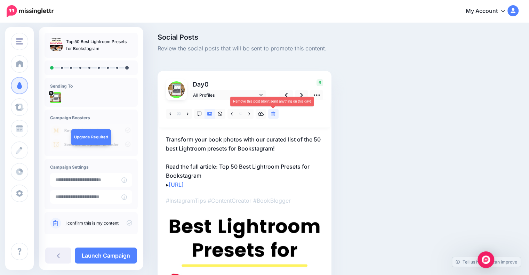
click at [271, 115] on link at bounding box center [273, 114] width 10 height 10
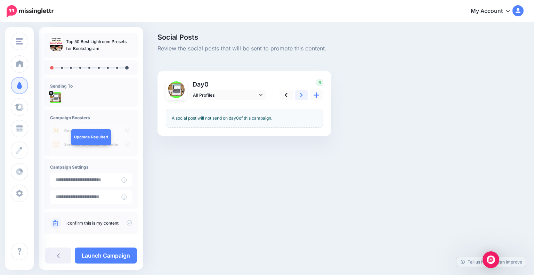
click at [299, 96] on link at bounding box center [301, 95] width 13 height 10
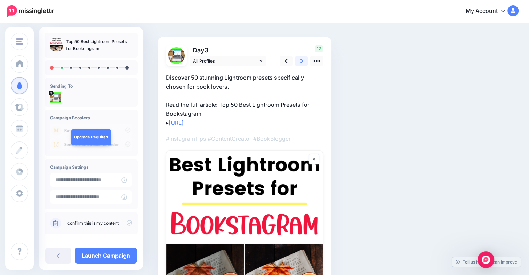
scroll to position [31, 0]
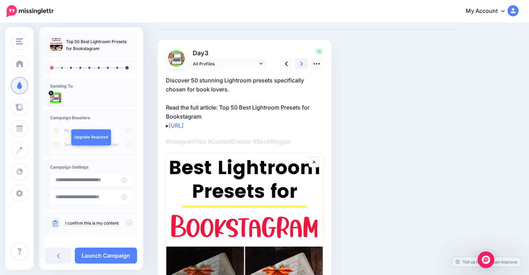
click at [302, 64] on icon at bounding box center [301, 63] width 3 height 7
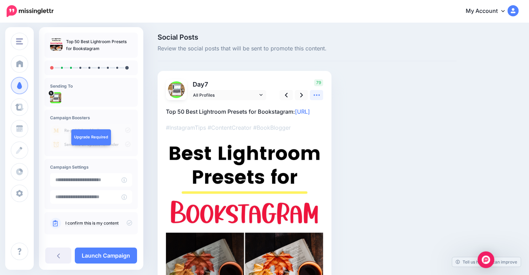
click at [316, 94] on icon at bounding box center [316, 94] width 7 height 7
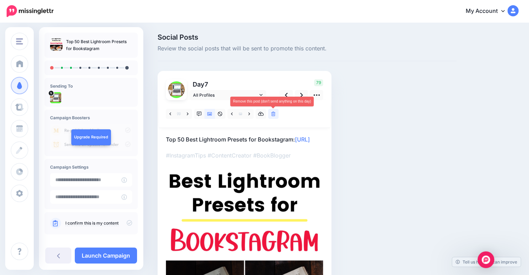
click at [273, 115] on icon at bounding box center [273, 114] width 4 height 5
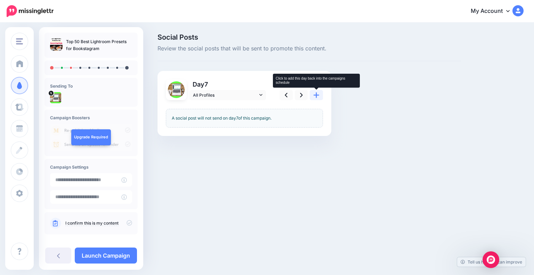
click at [316, 93] on icon at bounding box center [317, 94] width 6 height 7
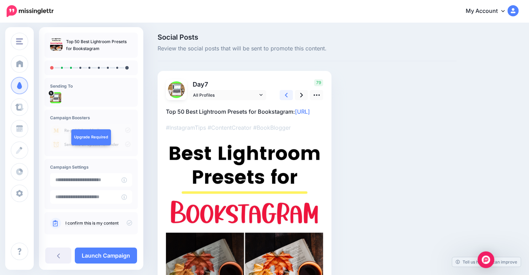
click at [290, 97] on link at bounding box center [286, 95] width 13 height 10
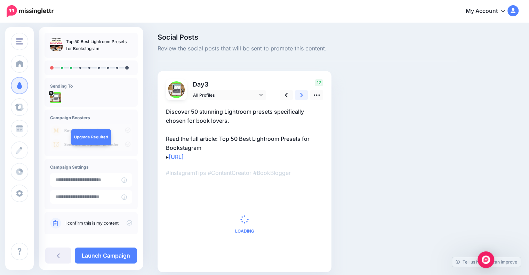
click at [300, 97] on icon at bounding box center [301, 95] width 3 height 5
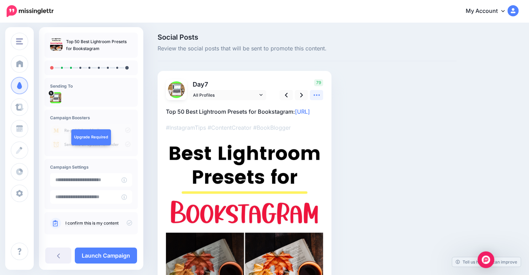
click at [315, 96] on icon at bounding box center [316, 94] width 7 height 7
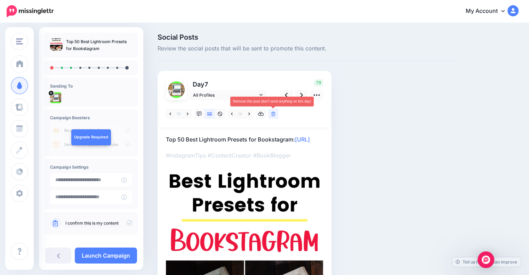
click at [273, 115] on icon at bounding box center [273, 114] width 4 height 5
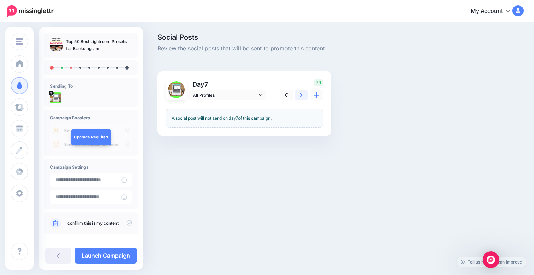
click at [302, 96] on icon at bounding box center [301, 95] width 3 height 5
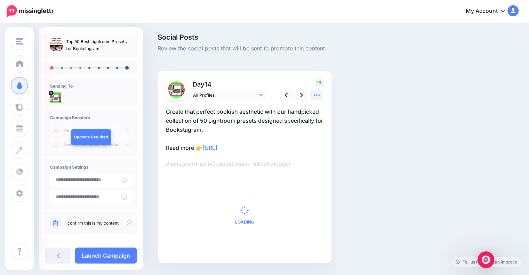
click at [316, 96] on icon at bounding box center [316, 94] width 7 height 7
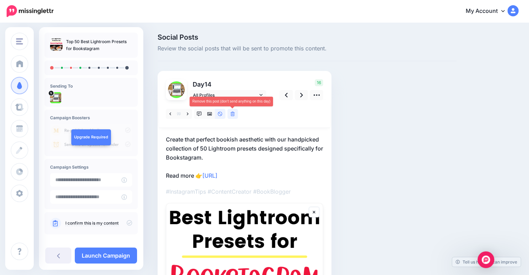
click at [234, 115] on icon at bounding box center [233, 114] width 4 height 5
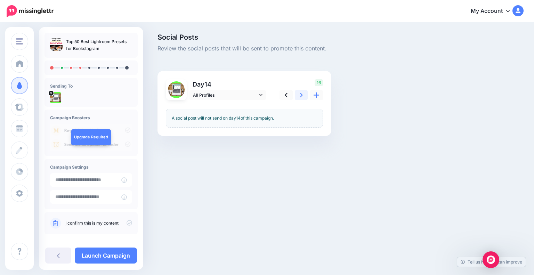
click at [302, 96] on icon at bounding box center [301, 94] width 3 height 7
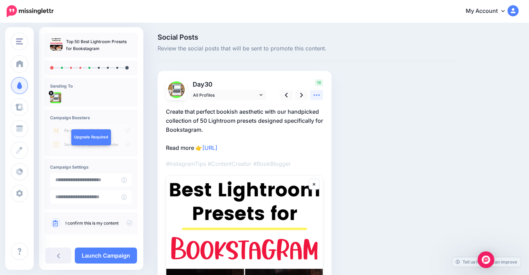
click at [313, 96] on icon at bounding box center [316, 94] width 7 height 7
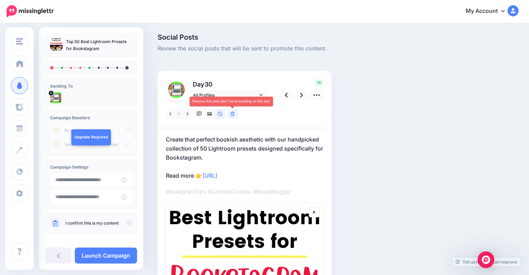
click at [230, 113] on link at bounding box center [232, 114] width 10 height 10
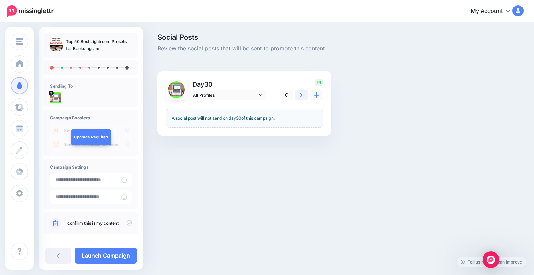
click at [301, 93] on icon at bounding box center [301, 94] width 3 height 7
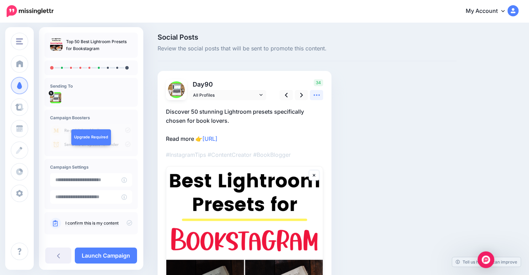
click at [316, 99] on link at bounding box center [316, 95] width 13 height 10
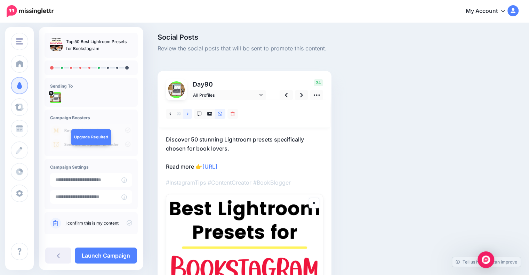
click at [189, 113] on link at bounding box center [187, 114] width 9 height 10
click at [187, 113] on icon at bounding box center [188, 113] width 2 height 3
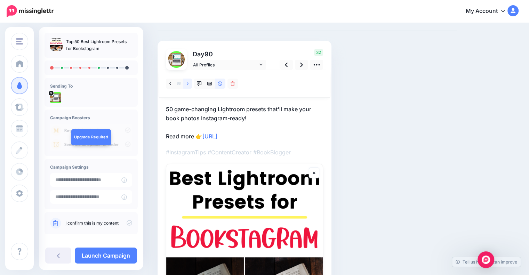
scroll to position [35, 0]
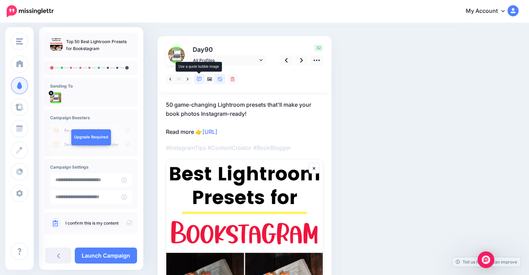
click at [200, 79] on icon at bounding box center [199, 79] width 5 height 5
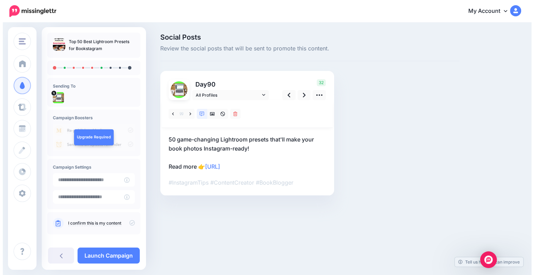
scroll to position [0, 0]
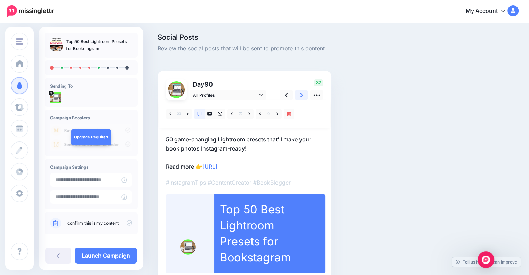
click at [300, 94] on icon at bounding box center [301, 94] width 3 height 7
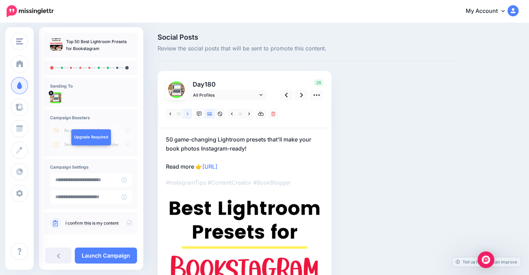
click at [188, 113] on icon at bounding box center [188, 114] width 2 height 5
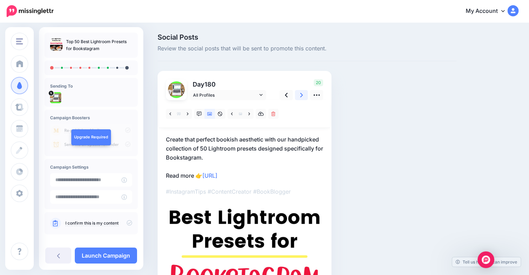
click at [304, 97] on link at bounding box center [301, 95] width 13 height 10
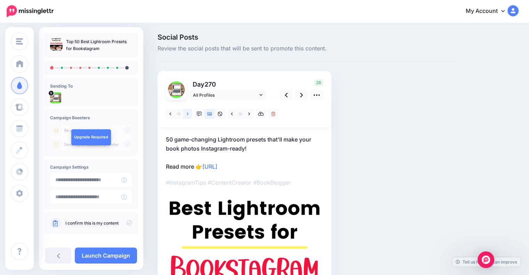
click at [189, 116] on icon at bounding box center [188, 114] width 2 height 5
click at [203, 114] on link at bounding box center [199, 114] width 10 height 10
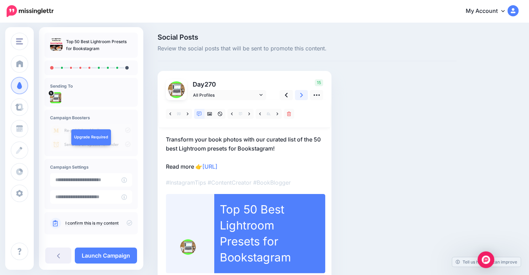
click at [304, 95] on link at bounding box center [301, 95] width 13 height 10
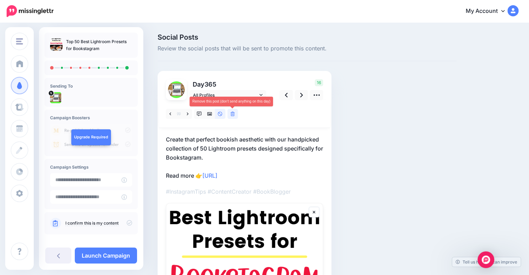
click at [234, 114] on icon at bounding box center [233, 114] width 4 height 5
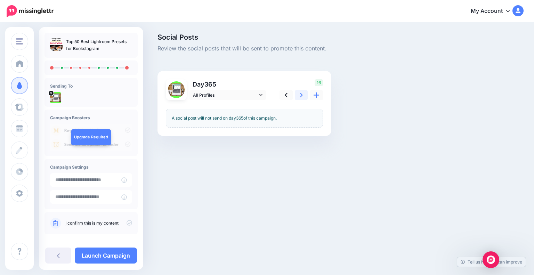
click at [305, 99] on link at bounding box center [301, 95] width 13 height 10
click at [304, 98] on link at bounding box center [301, 95] width 13 height 10
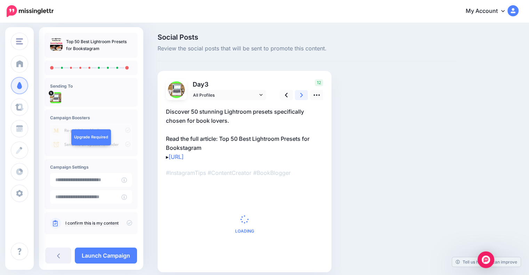
click at [304, 98] on link at bounding box center [301, 95] width 13 height 10
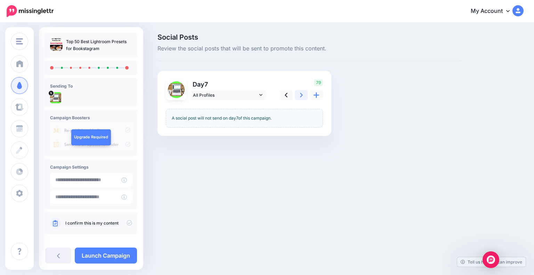
click at [304, 98] on link at bounding box center [301, 95] width 13 height 10
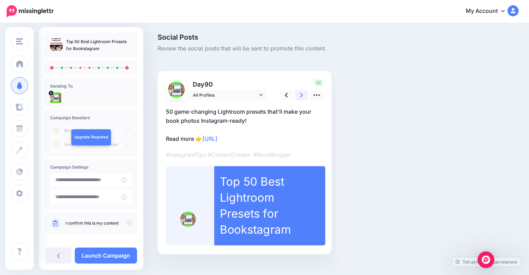
click at [304, 98] on link at bounding box center [301, 95] width 13 height 10
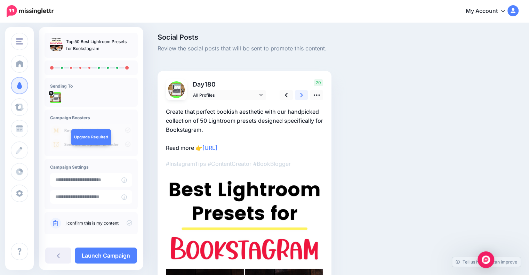
click at [304, 98] on link at bounding box center [301, 95] width 13 height 10
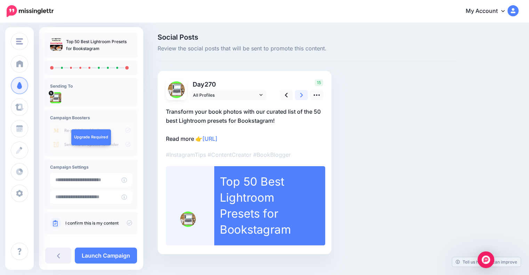
click at [302, 93] on icon at bounding box center [301, 94] width 3 height 7
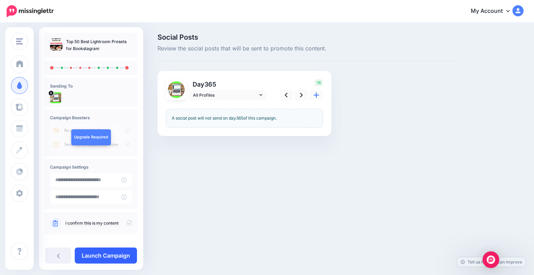
click at [119, 258] on link "Launch Campaign" at bounding box center [106, 256] width 62 height 16
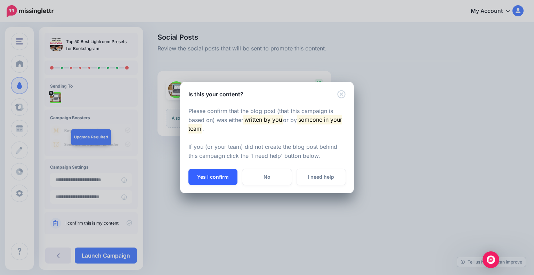
click at [226, 177] on button "Yes I confirm" at bounding box center [213, 177] width 49 height 16
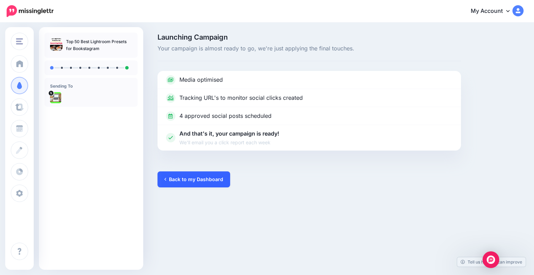
click at [217, 177] on link "Back to my Dashboard" at bounding box center [194, 179] width 73 height 16
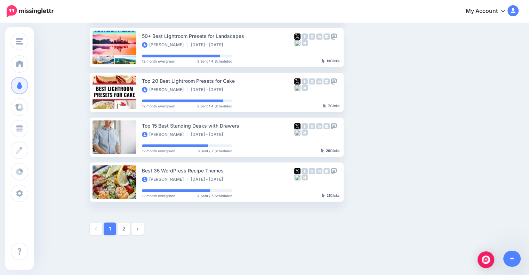
scroll to position [343, 0]
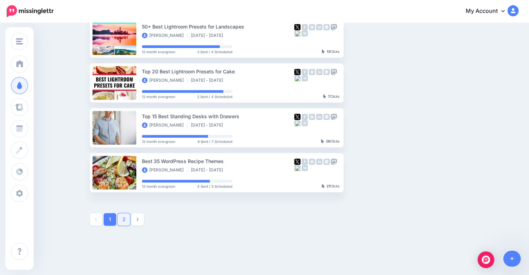
click at [127, 216] on link "2" at bounding box center [124, 219] width 13 height 13
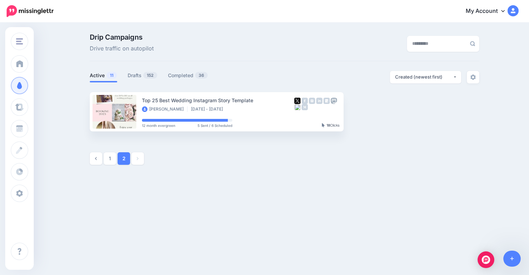
scroll to position [0, 0]
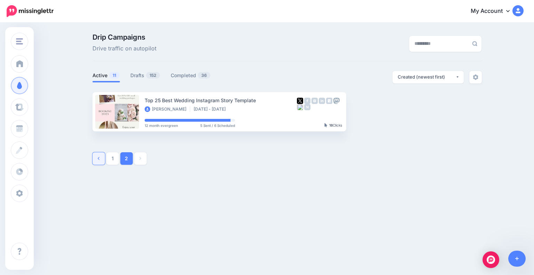
click at [95, 161] on link at bounding box center [99, 158] width 13 height 13
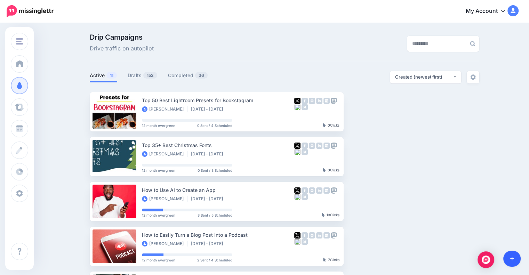
click at [508, 259] on link at bounding box center [512, 259] width 18 height 16
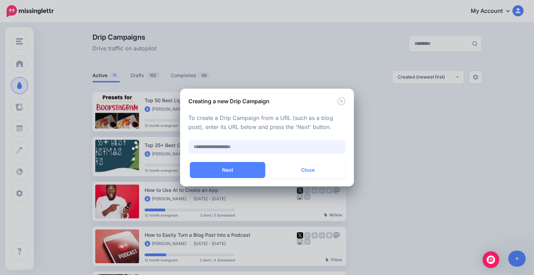
click at [223, 149] on input "text" at bounding box center [267, 147] width 157 height 14
paste input "**********"
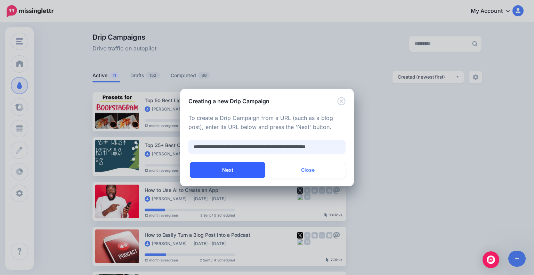
type input "**********"
click at [217, 171] on button "Next" at bounding box center [227, 170] width 75 height 16
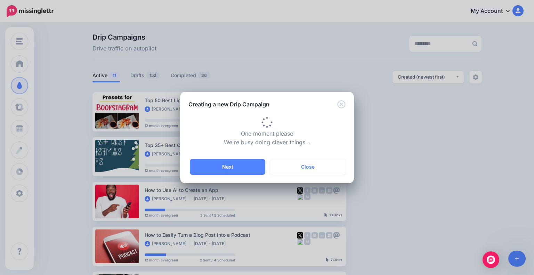
type input "**********"
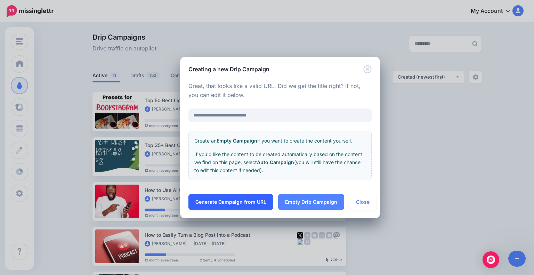
click at [250, 206] on link "Generate Campaign from URL" at bounding box center [231, 202] width 85 height 16
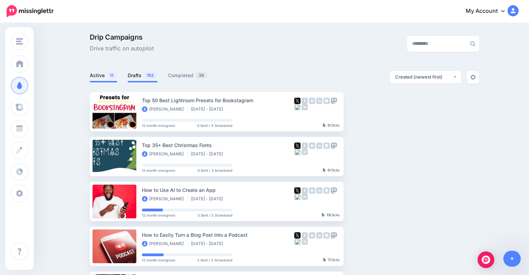
click at [139, 76] on link "Drafts 153" at bounding box center [143, 75] width 30 height 8
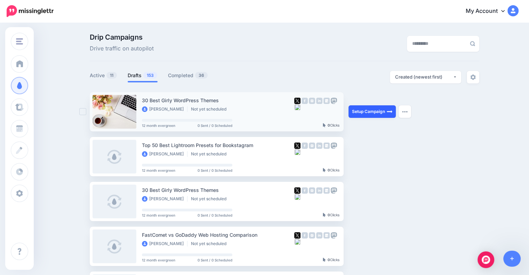
click at [360, 116] on link "Setup Campaign" at bounding box center [372, 111] width 47 height 13
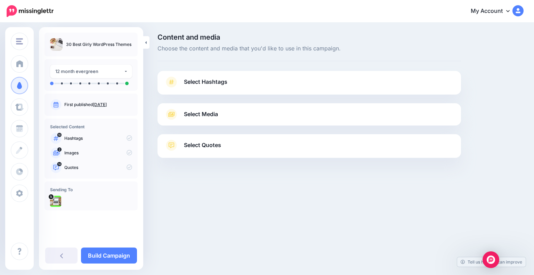
click at [212, 80] on span "Select Hashtags" at bounding box center [205, 81] width 43 height 9
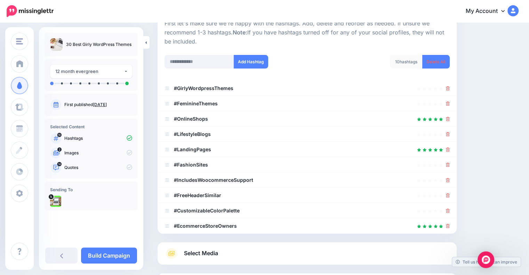
scroll to position [79, 0]
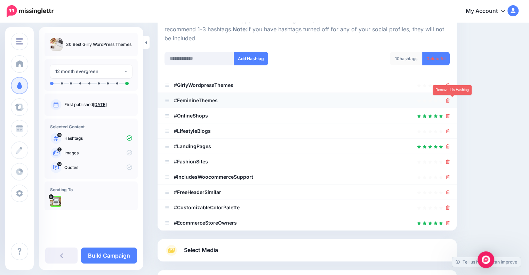
click at [450, 101] on icon at bounding box center [448, 100] width 4 height 4
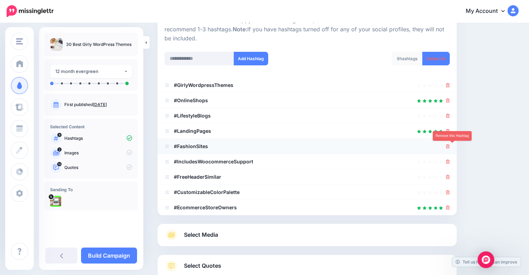
click at [450, 148] on icon at bounding box center [448, 146] width 4 height 4
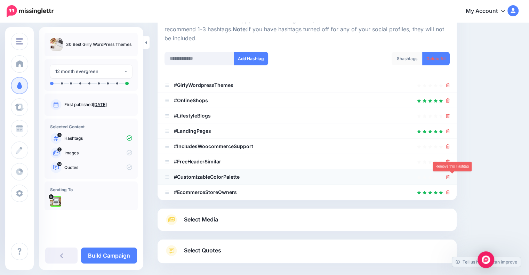
click at [450, 175] on icon at bounding box center [448, 177] width 4 height 4
click at [451, 193] on div "Select Hashtags First let's make sure we're happy with the hashtags. Add, delet…" at bounding box center [307, 127] width 299 height 271
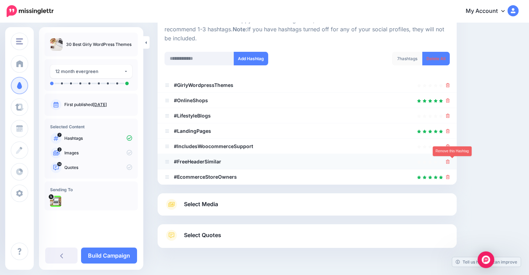
click at [450, 161] on icon at bounding box center [448, 162] width 4 height 4
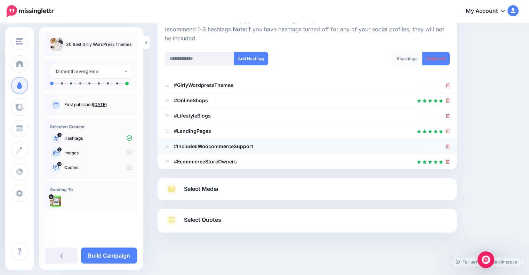
click at [450, 145] on icon at bounding box center [448, 146] width 4 height 4
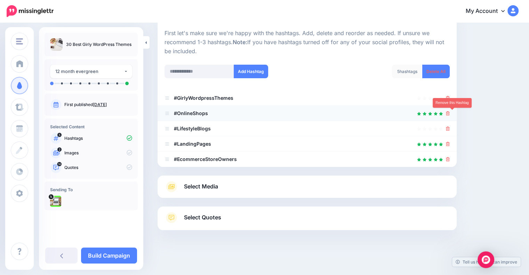
click at [450, 113] on icon at bounding box center [448, 113] width 4 height 4
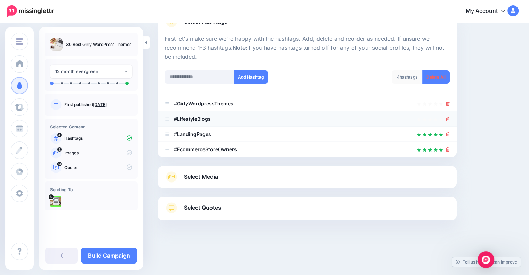
click at [449, 120] on div at bounding box center [307, 119] width 285 height 8
click at [450, 119] on icon at bounding box center [448, 119] width 4 height 4
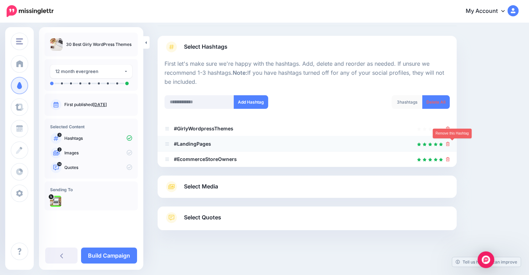
click at [450, 145] on icon at bounding box center [448, 144] width 4 height 4
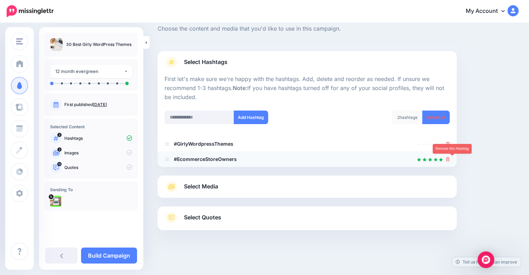
click at [450, 159] on icon at bounding box center [448, 159] width 4 height 4
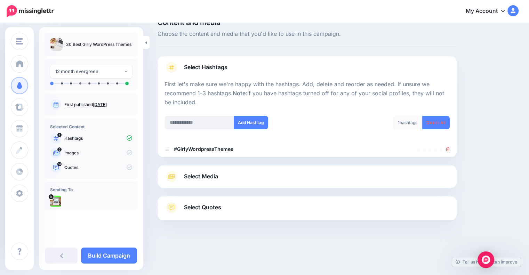
scroll to position [14, 0]
click at [450, 150] on icon at bounding box center [448, 149] width 4 height 4
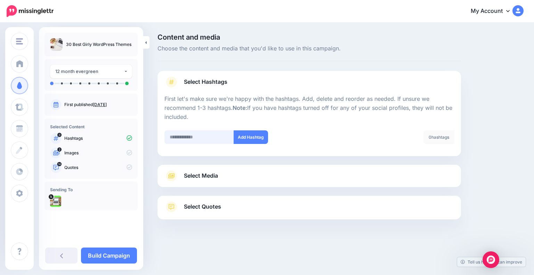
click at [203, 134] on input "text" at bounding box center [200, 137] width 70 height 14
type input "*********"
click at [249, 138] on button "Add Hashtag" at bounding box center [251, 137] width 34 height 14
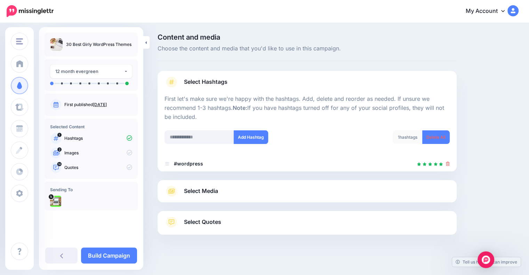
scroll to position [5, 0]
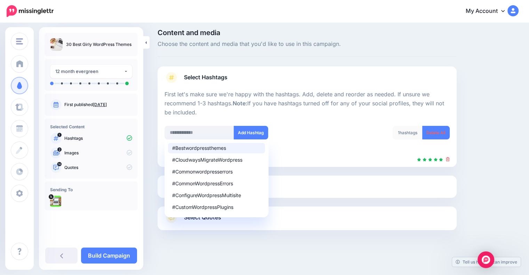
click at [213, 149] on div "#Bestwordpressthemes" at bounding box center [216, 148] width 89 height 5
type input "**********"
click at [324, 133] on div "1 hashtags Delete All" at bounding box center [381, 137] width 148 height 22
click at [207, 146] on div "#Bestwordpressthemes" at bounding box center [216, 148] width 89 height 5
click at [254, 135] on button "Add Hashtag" at bounding box center [251, 133] width 34 height 14
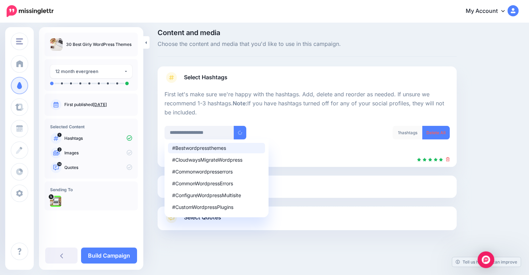
click at [302, 134] on div "**********" at bounding box center [233, 133] width 137 height 14
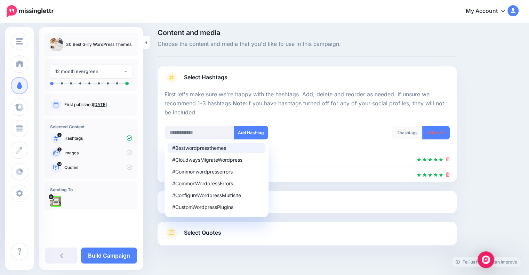
click at [354, 163] on li "#wordpress" at bounding box center [307, 159] width 299 height 15
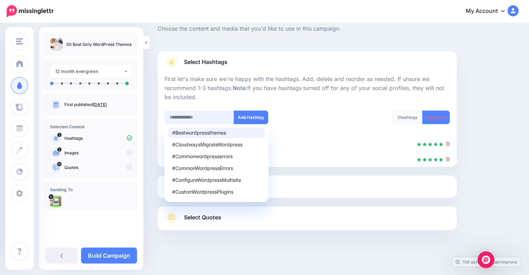
click at [206, 120] on input "text" at bounding box center [200, 118] width 70 height 14
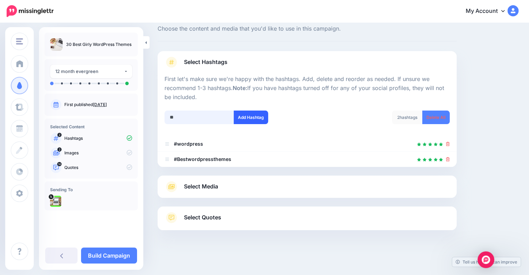
type input "**"
click at [253, 114] on button "Add Hashtag" at bounding box center [251, 118] width 34 height 14
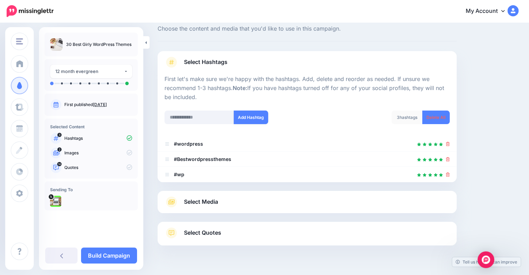
scroll to position [35, 0]
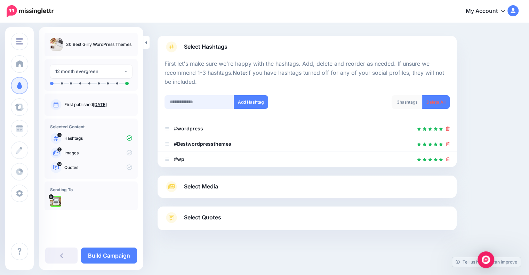
click at [213, 102] on input "text" at bounding box center [200, 102] width 70 height 14
type input "*"
click at [507, 123] on div "Content and media Choose the content and media that you'd like to use in this c…" at bounding box center [337, 132] width 371 height 266
